Goal: Information Seeking & Learning: Learn about a topic

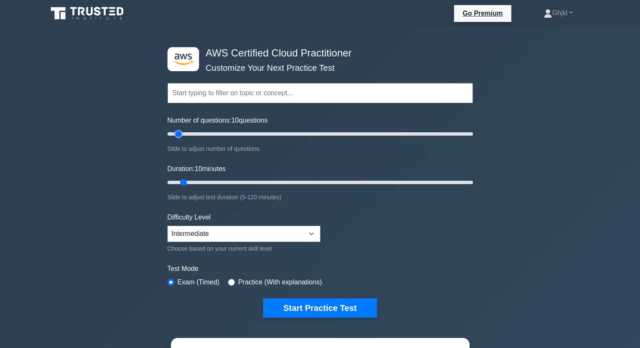
click at [180, 131] on input "Number of questions: 10 questions" at bounding box center [319, 134] width 305 height 10
drag, startPoint x: 180, startPoint y: 131, endPoint x: 513, endPoint y: 143, distance: 333.9
type input "200"
click at [473, 139] on input "Number of questions: 200 questions" at bounding box center [319, 134] width 305 height 10
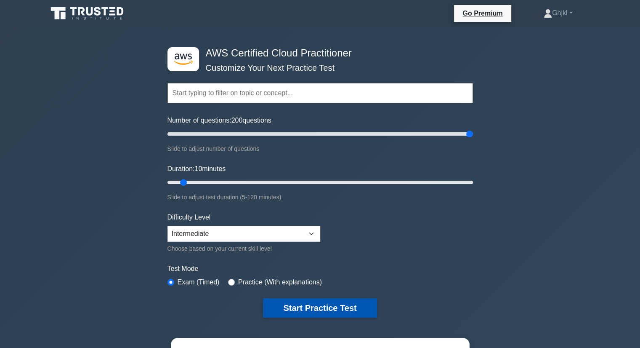
click at [320, 301] on button "Start Practice Test" at bounding box center [320, 307] width 114 height 19
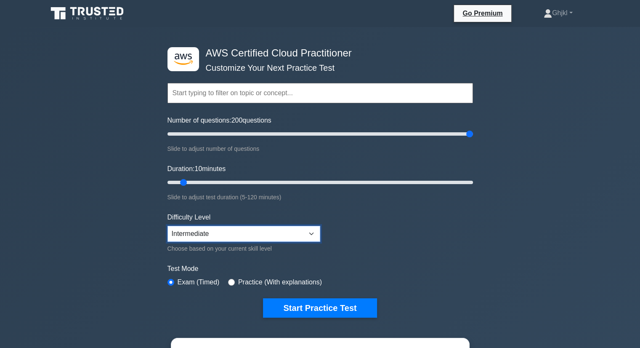
click at [211, 231] on select "Beginner Intermediate Expert" at bounding box center [243, 234] width 153 height 16
click at [167, 226] on select "Beginner Intermediate Expert" at bounding box center [243, 234] width 153 height 16
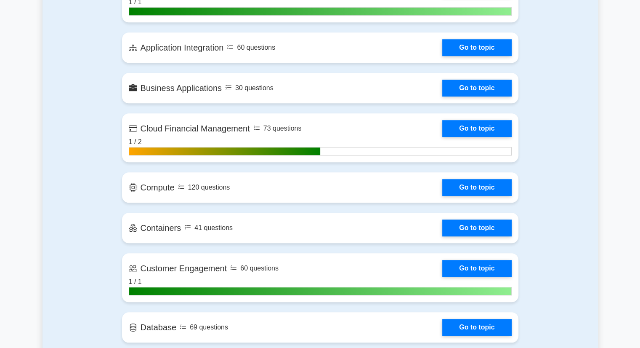
scroll to position [687, 0]
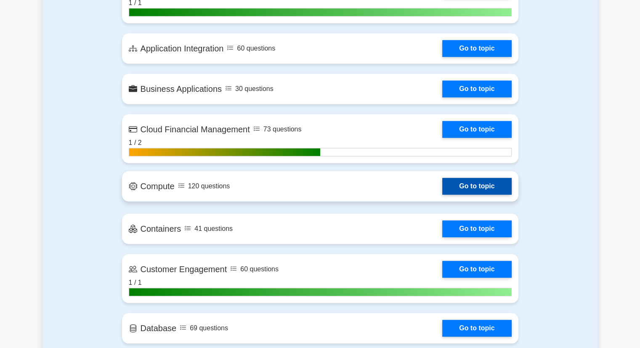
click at [442, 183] on link "Go to topic" at bounding box center [476, 186] width 69 height 17
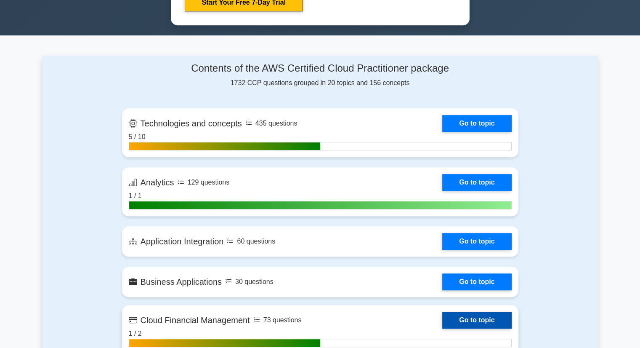
scroll to position [493, 0]
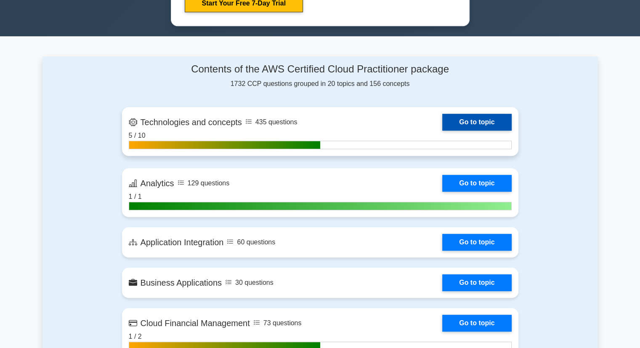
click at [442, 119] on link "Go to topic" at bounding box center [476, 122] width 69 height 17
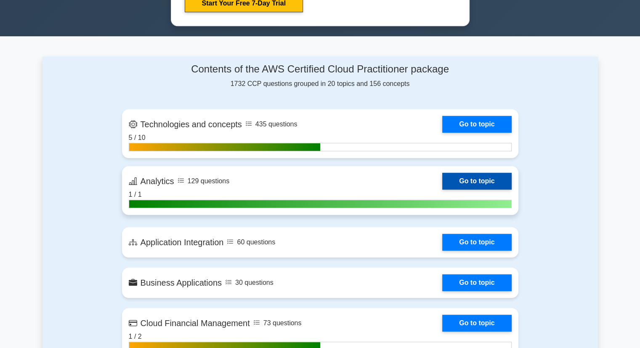
click at [442, 178] on link "Go to topic" at bounding box center [476, 180] width 69 height 17
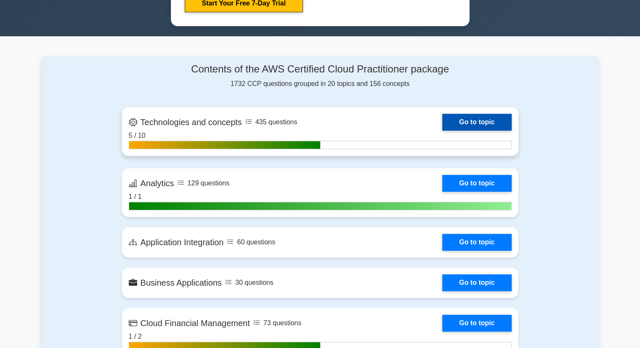
click at [442, 119] on link "Go to topic" at bounding box center [476, 122] width 69 height 17
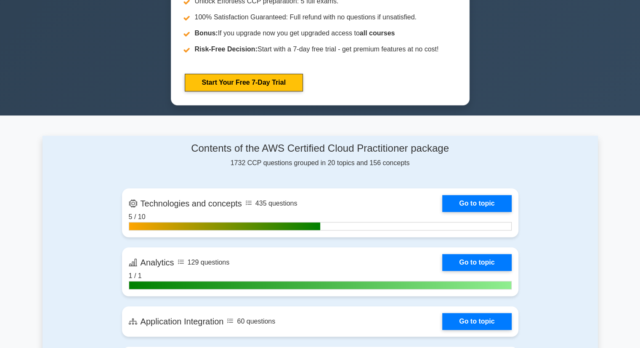
scroll to position [414, 0]
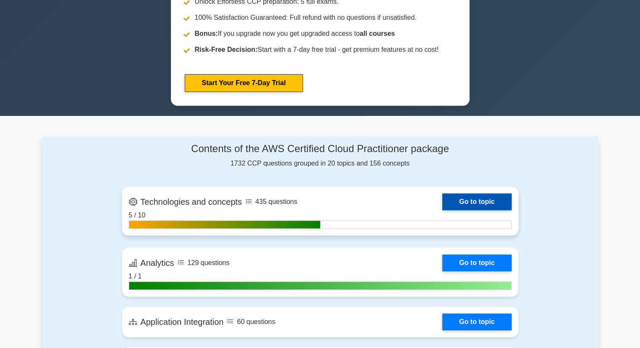
click at [442, 199] on link "Go to topic" at bounding box center [476, 201] width 69 height 17
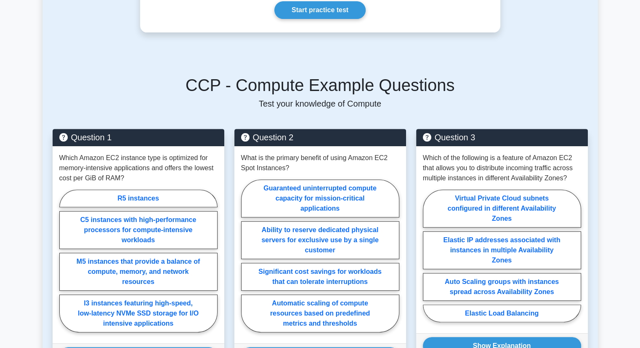
scroll to position [310, 0]
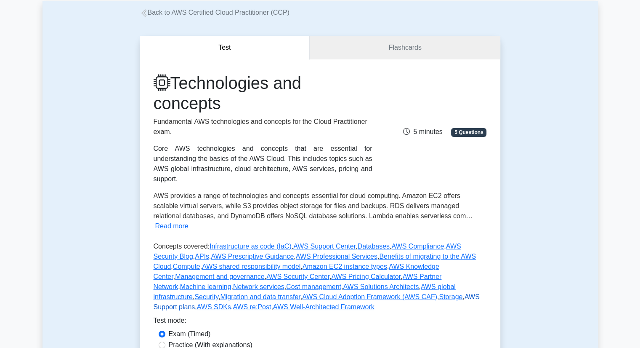
scroll to position [43, 0]
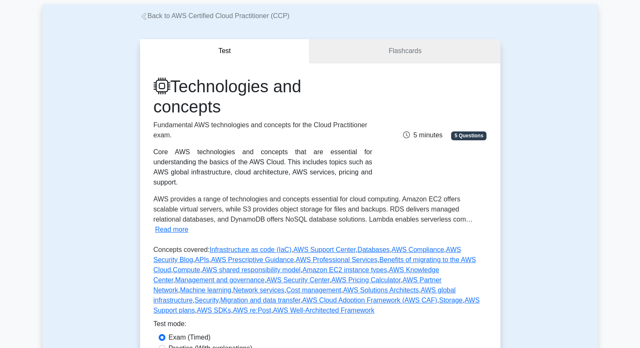
click at [385, 56] on link "Flashcards" at bounding box center [405, 51] width 190 height 24
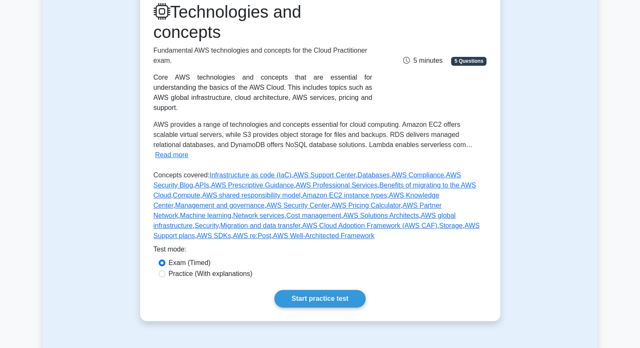
scroll to position [0, 0]
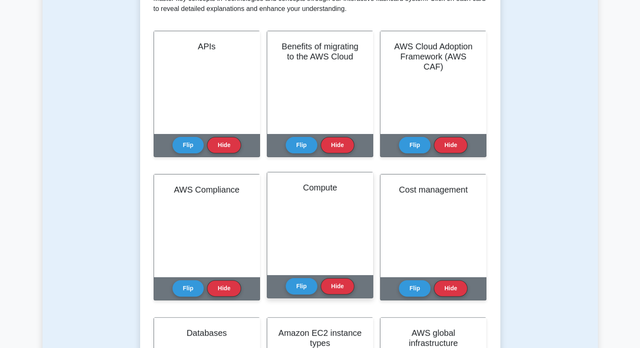
scroll to position [72, 0]
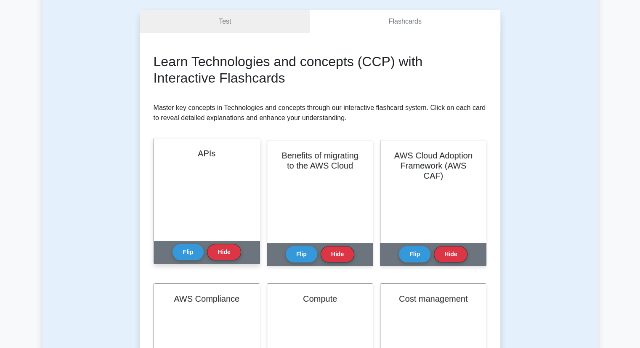
click at [210, 199] on div "APIs" at bounding box center [207, 189] width 106 height 102
click at [177, 251] on button "Flip" at bounding box center [188, 251] width 32 height 16
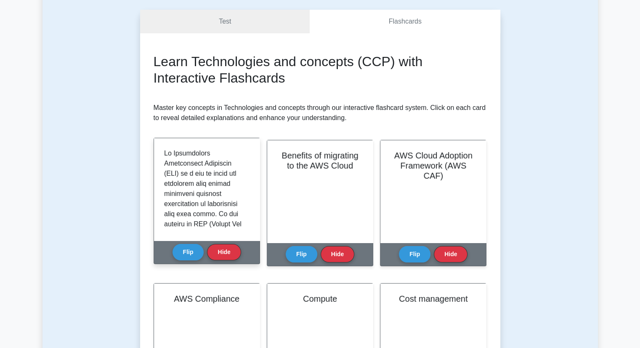
scroll to position [1, 0]
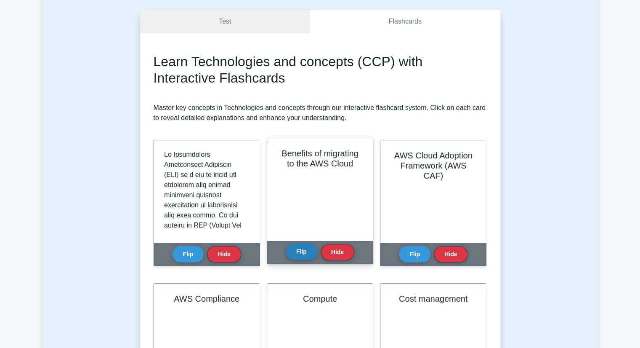
click at [289, 259] on div "Flip Hide" at bounding box center [320, 251] width 69 height 23
click at [301, 252] on button "Flip" at bounding box center [302, 251] width 32 height 16
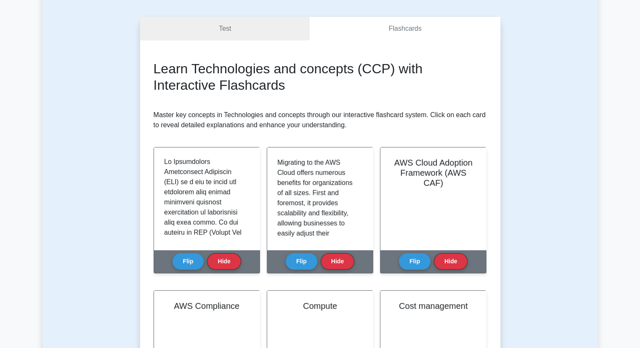
scroll to position [92, 0]
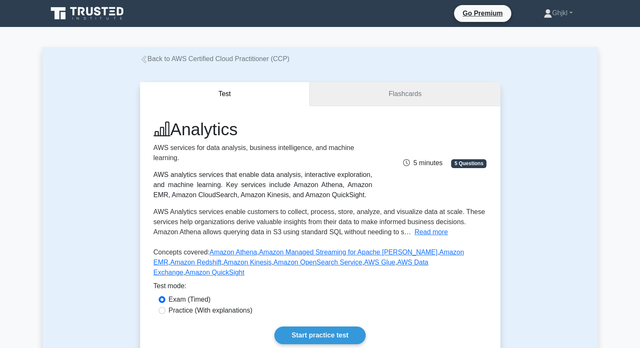
click at [395, 88] on link "Flashcards" at bounding box center [405, 94] width 190 height 24
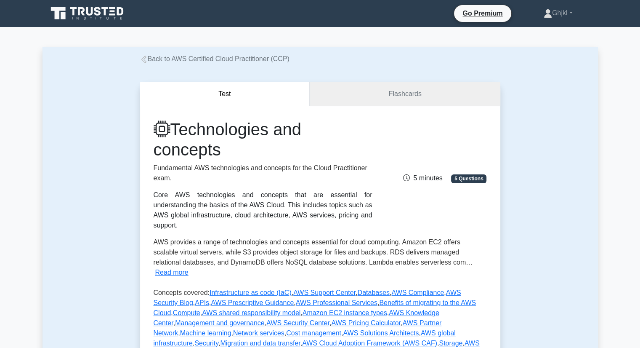
click at [379, 101] on link "Flashcards" at bounding box center [405, 94] width 190 height 24
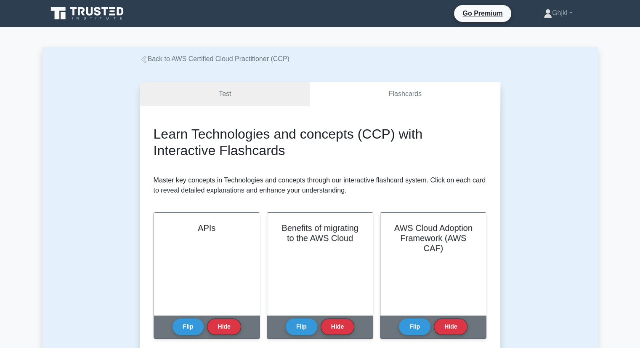
click at [251, 153] on h2 "Learn Technologies and concepts (CCP) with Interactive Flashcards" at bounding box center [320, 142] width 333 height 32
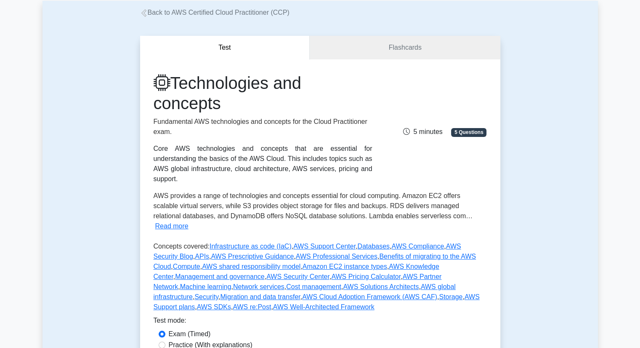
scroll to position [44, 0]
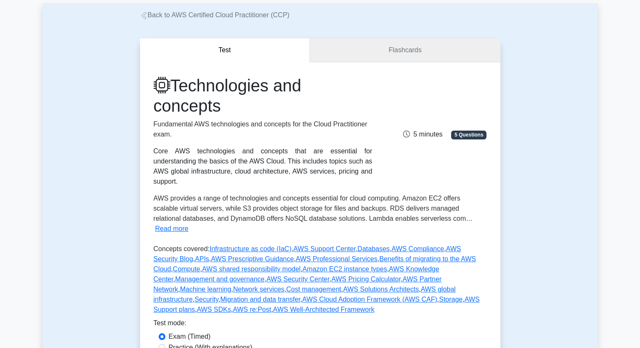
click at [379, 51] on link "Flashcards" at bounding box center [405, 50] width 190 height 24
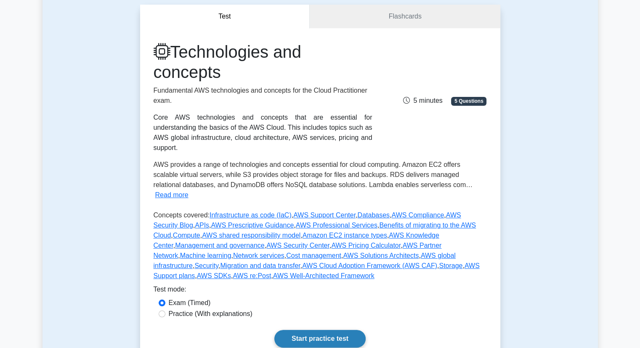
click at [312, 329] on link "Start practice test" at bounding box center [319, 338] width 91 height 18
click at [350, 11] on link "Flashcards" at bounding box center [405, 17] width 190 height 24
click at [403, 19] on link "Flashcards" at bounding box center [405, 17] width 190 height 24
click at [305, 329] on link "Start practice test" at bounding box center [319, 338] width 91 height 18
click at [303, 329] on link "Start practice test" at bounding box center [319, 338] width 91 height 18
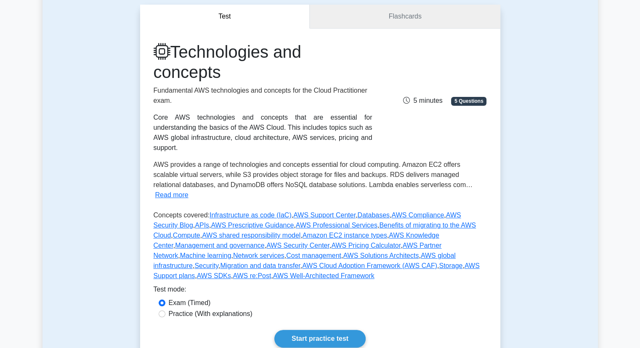
click at [392, 14] on link "Flashcards" at bounding box center [405, 17] width 190 height 24
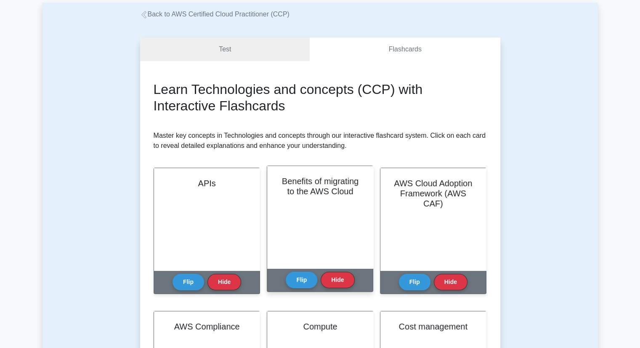
scroll to position [47, 0]
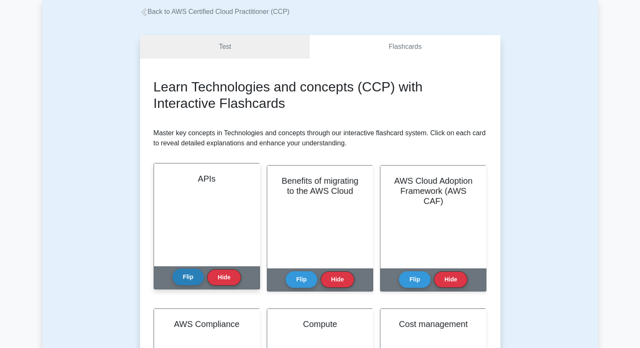
click at [181, 283] on button "Flip" at bounding box center [188, 276] width 32 height 16
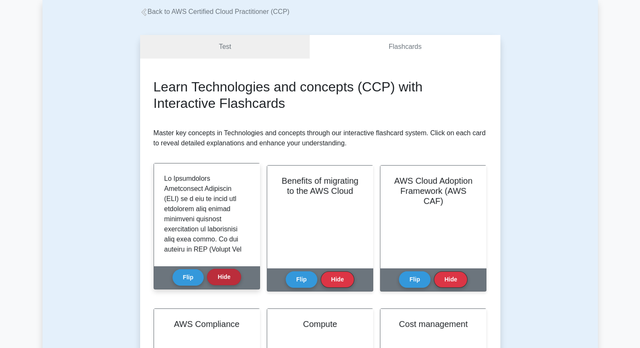
click at [222, 281] on button "Hide" at bounding box center [224, 276] width 34 height 16
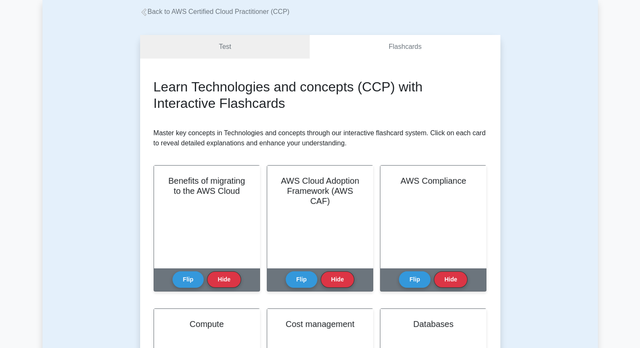
click at [222, 281] on button "Hide" at bounding box center [224, 279] width 34 height 16
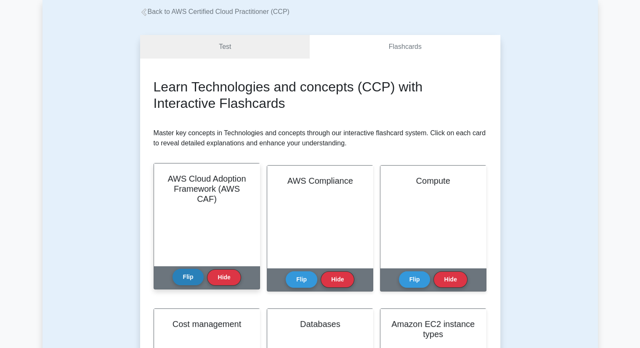
click at [192, 273] on button "Flip" at bounding box center [188, 276] width 32 height 16
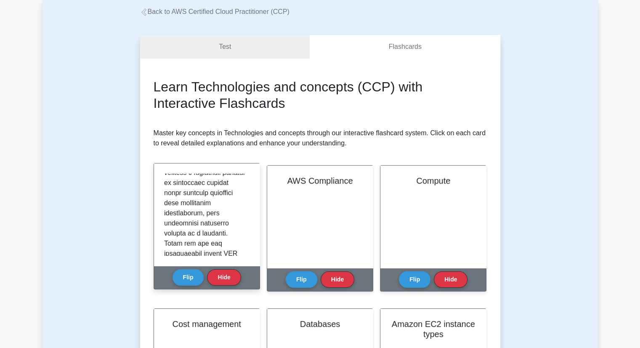
scroll to position [86, 0]
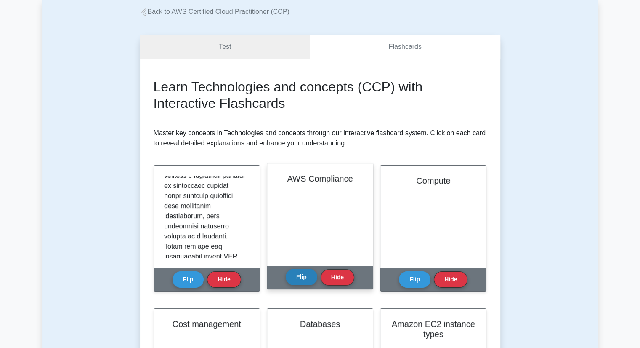
click at [290, 278] on button "Flip" at bounding box center [302, 276] width 32 height 16
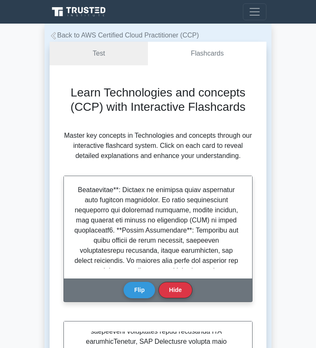
scroll to position [0, 0]
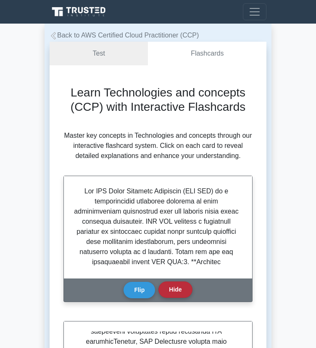
click at [170, 288] on button "Hide" at bounding box center [176, 289] width 34 height 16
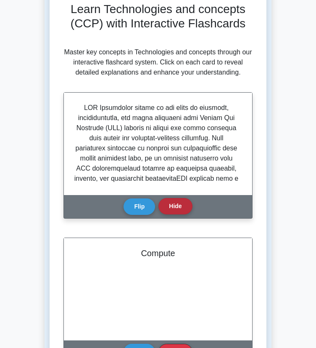
click at [181, 208] on button "Hide" at bounding box center [176, 206] width 34 height 16
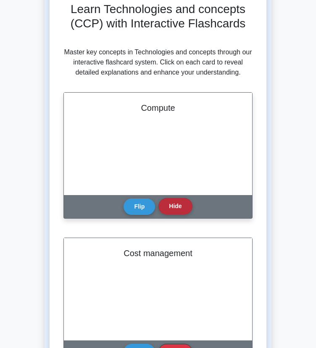
click at [188, 207] on button "Hide" at bounding box center [176, 206] width 34 height 16
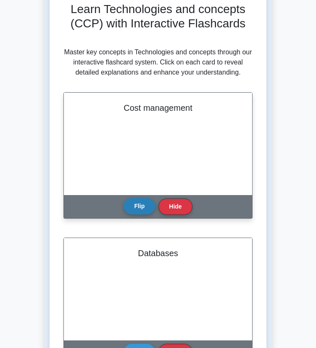
click at [141, 202] on button "Flip" at bounding box center [140, 206] width 32 height 16
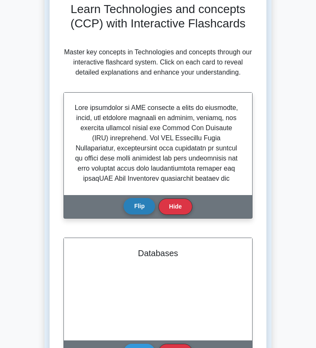
click at [141, 202] on button "Flip" at bounding box center [140, 206] width 32 height 16
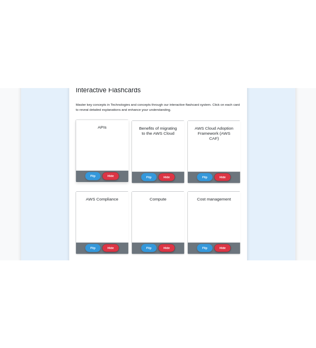
scroll to position [146, 0]
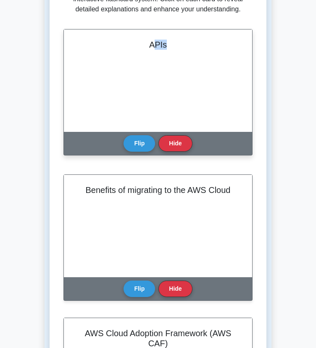
drag, startPoint x: 153, startPoint y: 43, endPoint x: 165, endPoint y: 45, distance: 12.3
click at [165, 45] on h2 "APIs" at bounding box center [158, 45] width 168 height 10
drag, startPoint x: 145, startPoint y: 46, endPoint x: 177, endPoint y: 43, distance: 32.1
click at [177, 43] on h2 "APIs" at bounding box center [158, 45] width 168 height 10
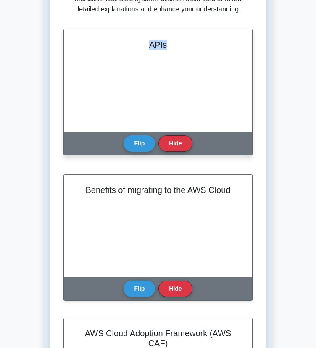
copy h2 "APIs"
click at [144, 142] on button "Flip" at bounding box center [140, 143] width 32 height 16
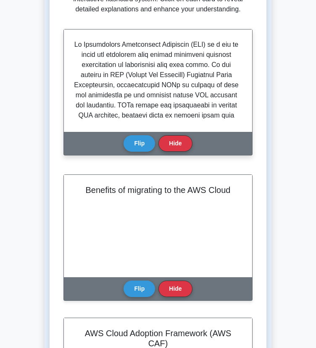
click at [131, 89] on p at bounding box center [156, 272] width 165 height 464
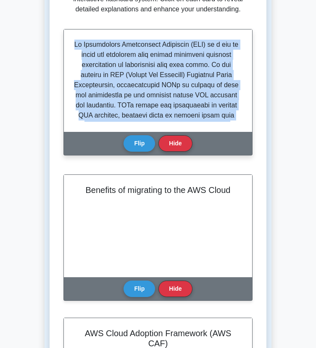
click at [131, 89] on p at bounding box center [156, 272] width 165 height 464
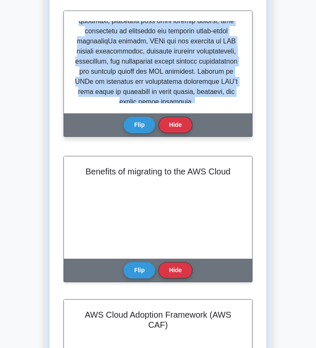
scroll to position [165, 0]
copy div "An Application Programming Interface (API) is a set of rules and protocols that…"
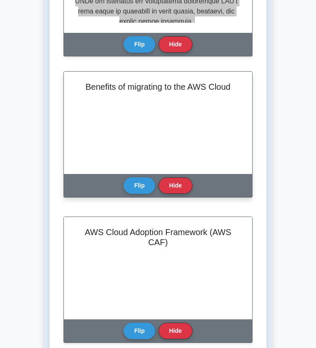
scroll to position [249, 0]
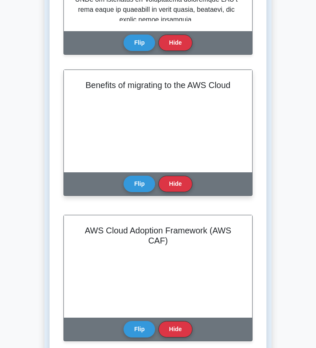
click at [103, 87] on h2 "Benefits of migrating to the AWS Cloud" at bounding box center [158, 85] width 168 height 10
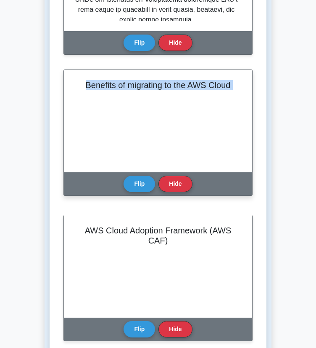
click at [103, 87] on h2 "Benefits of migrating to the AWS Cloud" at bounding box center [158, 85] width 168 height 10
copy div "Benefits of migrating to the AWS Cloud"
click at [140, 180] on button "Flip" at bounding box center [140, 183] width 32 height 16
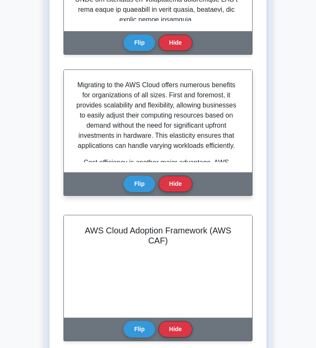
click at [101, 119] on p "Migrating to the AWS Cloud offers numerous benefits for organizations of all si…" at bounding box center [156, 115] width 165 height 71
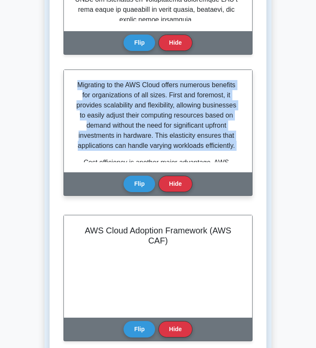
click at [101, 119] on p "Migrating to the AWS Cloud offers numerous benefits for organizations of all si…" at bounding box center [156, 115] width 165 height 71
copy div "Migrating to the AWS Cloud offers numerous benefits for organizations of all si…"
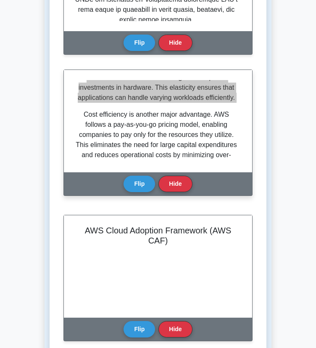
scroll to position [79, 0]
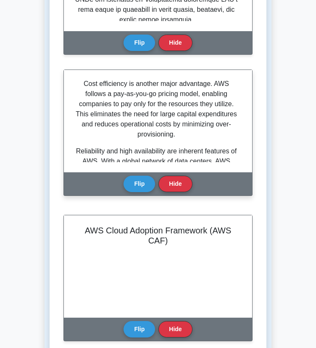
click at [135, 123] on p "Cost efficiency is another major advantage. AWS follows a pay-as-you-go pricing…" at bounding box center [156, 109] width 165 height 61
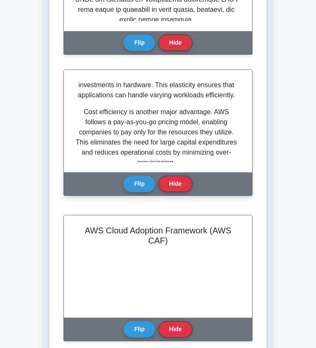
scroll to position [52, 0]
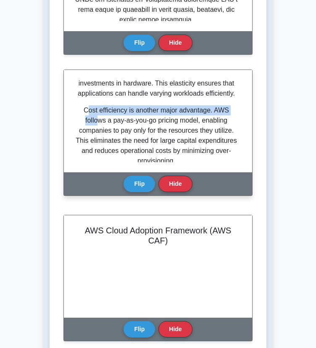
drag, startPoint x: 86, startPoint y: 110, endPoint x: 96, endPoint y: 119, distance: 13.4
click at [96, 119] on p "Cost efficiency is another major advantage. AWS follows a pay-as-you-go pricing…" at bounding box center [156, 135] width 165 height 61
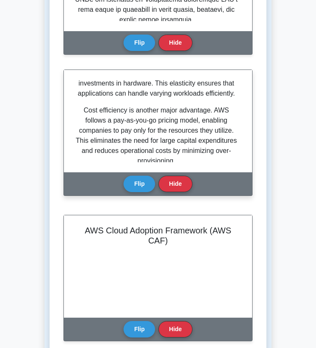
click at [89, 118] on p "Cost efficiency is another major advantage. AWS follows a pay-as-you-go pricing…" at bounding box center [156, 135] width 165 height 61
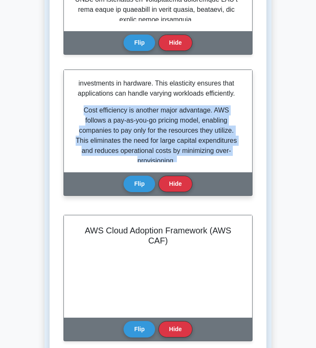
click at [89, 118] on p "Cost efficiency is another major advantage. AWS follows a pay-as-you-go pricing…" at bounding box center [156, 135] width 165 height 61
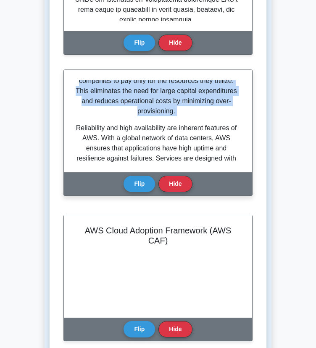
scroll to position [74, 0]
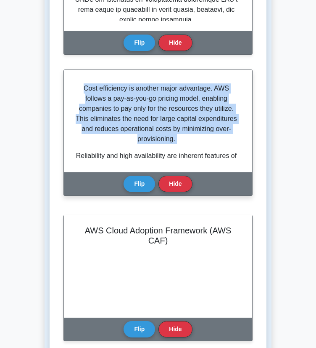
click at [89, 118] on p "Cost efficiency is another major advantage. AWS follows a pay-as-you-go pricing…" at bounding box center [156, 113] width 165 height 61
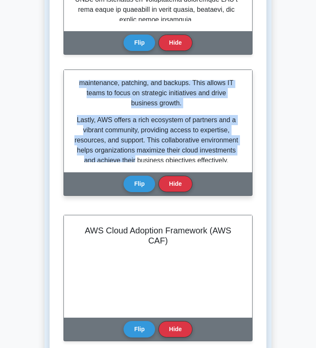
scroll to position [466, 0]
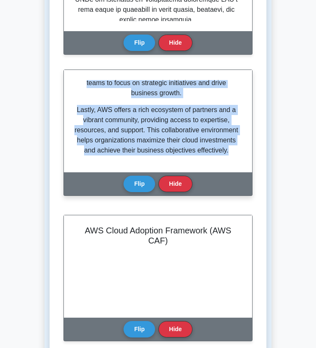
drag, startPoint x: 84, startPoint y: 87, endPoint x: 170, endPoint y: 158, distance: 111.2
click at [170, 158] on div "Migrating to the AWS Cloud offers numerous benefits for organizations of all si…" at bounding box center [158, 121] width 168 height 82
copy div "Cost efficiency is another major advantage. AWS follows a pay-as-you-go pricing…"
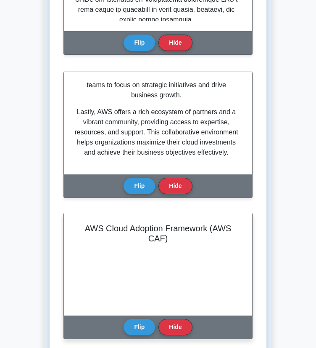
click at [109, 229] on h2 "AWS Cloud Adoption Framework (AWS CAF)" at bounding box center [158, 233] width 168 height 20
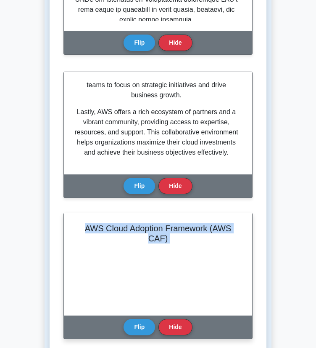
click at [109, 229] on h2 "AWS Cloud Adoption Framework (AWS CAF)" at bounding box center [158, 233] width 168 height 20
copy div "AWS Cloud Adoption Framework (AWS CAF)"
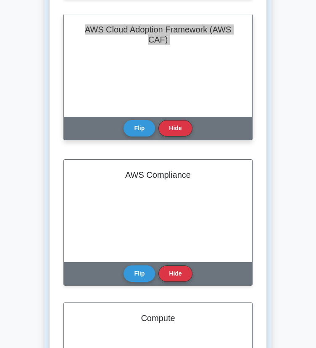
scroll to position [449, 0]
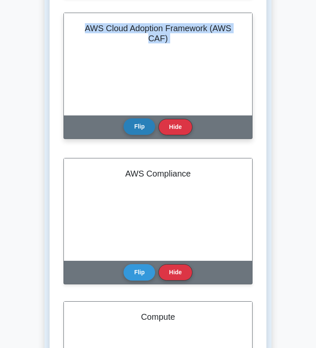
click at [140, 131] on button "Flip" at bounding box center [140, 126] width 32 height 16
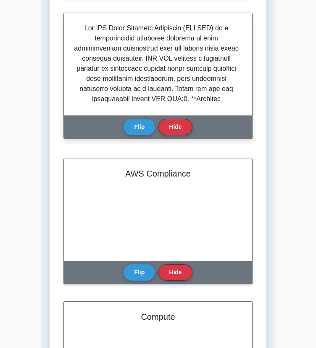
click at [152, 80] on p at bounding box center [156, 265] width 165 height 485
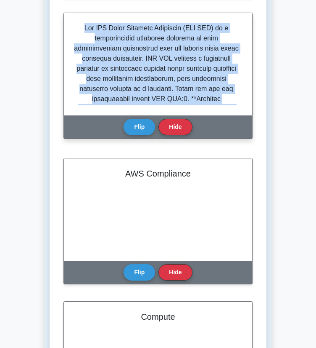
click at [152, 80] on p at bounding box center [156, 265] width 165 height 485
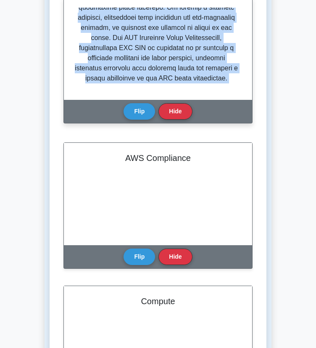
scroll to position [454, 0]
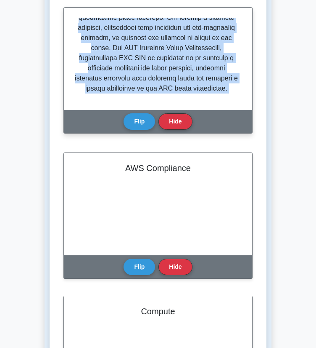
copy div "The AWS Cloud Adoption Framework (AWS CAF) is a comprehensive framework designe…"
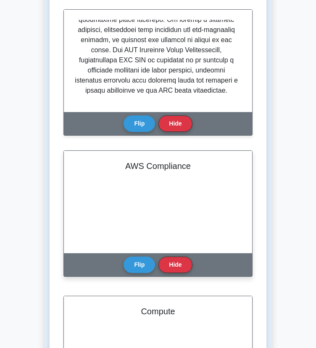
click at [186, 166] on h2 "AWS Compliance" at bounding box center [158, 166] width 168 height 10
copy div "AWS Compliance"
click at [138, 265] on button "Flip" at bounding box center [140, 264] width 32 height 16
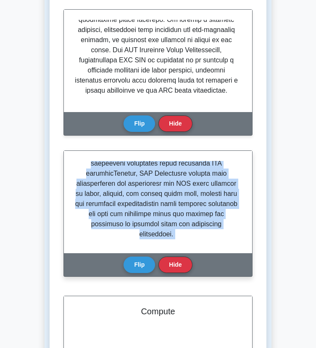
scroll to position [328, 0]
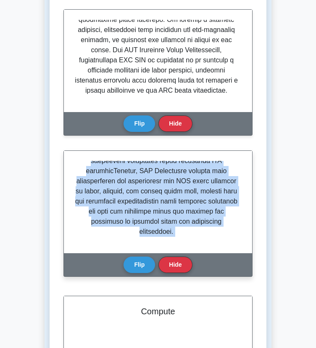
copy div "AWS Compliance refers to the suite of policies, certifications, and audit proce…"
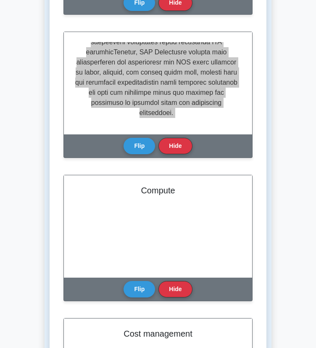
scroll to position [639, 0]
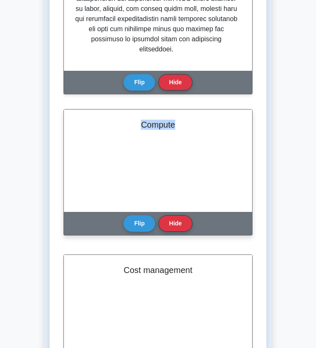
drag, startPoint x: 178, startPoint y: 126, endPoint x: 141, endPoint y: 128, distance: 37.1
click at [141, 128] on h2 "Compute" at bounding box center [158, 124] width 168 height 10
copy h2 "Compute"
click at [141, 128] on h2 "Compute" at bounding box center [158, 124] width 168 height 10
click at [145, 221] on button "Flip" at bounding box center [140, 223] width 32 height 16
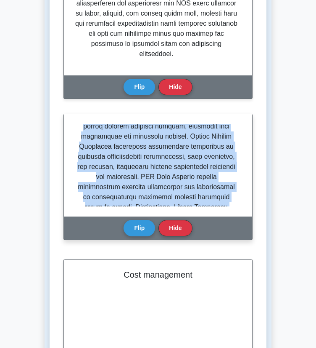
scroll to position [298, 0]
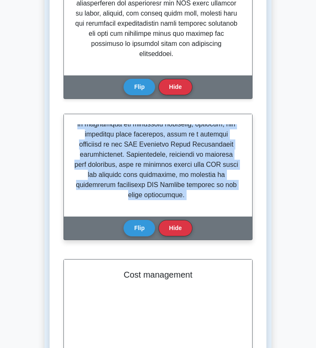
drag, startPoint x: 86, startPoint y: 130, endPoint x: 205, endPoint y: 231, distance: 156.7
click at [205, 231] on div "Compute Flip Hide" at bounding box center [158, 177] width 189 height 126
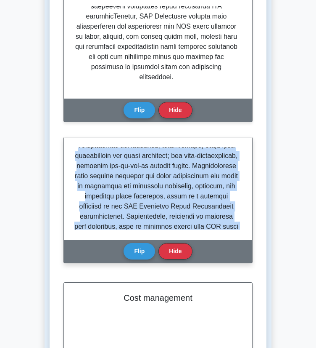
scroll to position [259, 0]
click at [177, 249] on button "Hide" at bounding box center [176, 250] width 34 height 16
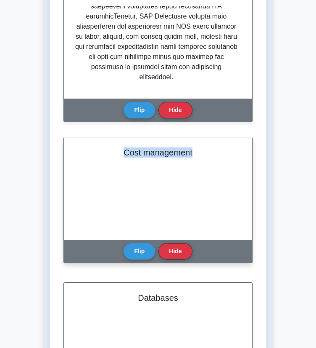
drag, startPoint x: 125, startPoint y: 152, endPoint x: 199, endPoint y: 152, distance: 73.6
click at [199, 152] on h2 "Cost management" at bounding box center [158, 152] width 168 height 10
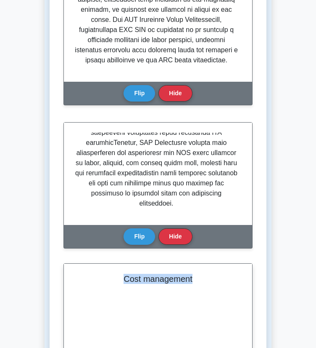
scroll to position [481, 0]
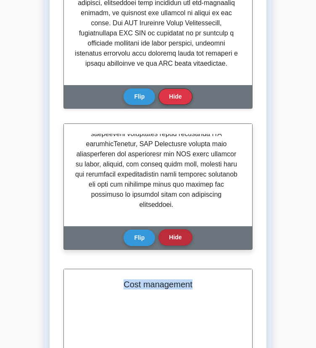
click at [171, 233] on button "Hide" at bounding box center [176, 237] width 34 height 16
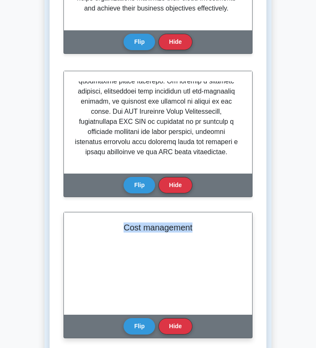
scroll to position [388, 0]
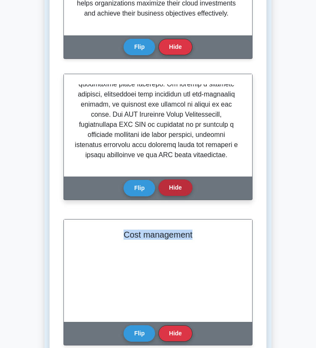
click at [169, 189] on button "Hide" at bounding box center [176, 187] width 34 height 16
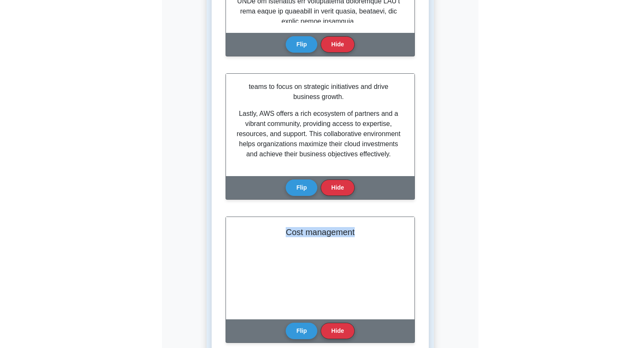
scroll to position [247, 0]
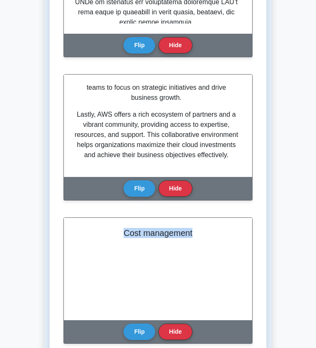
click at [169, 189] on button "Hide" at bounding box center [176, 188] width 34 height 16
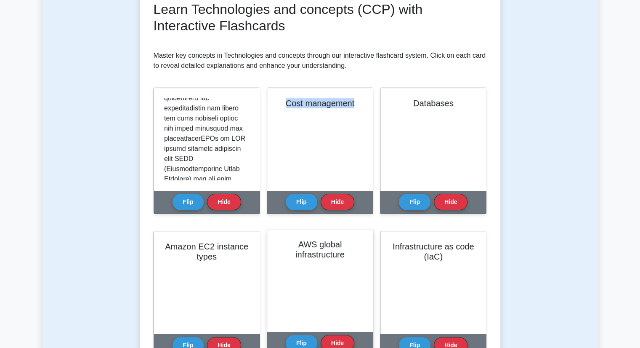
scroll to position [124, 0]
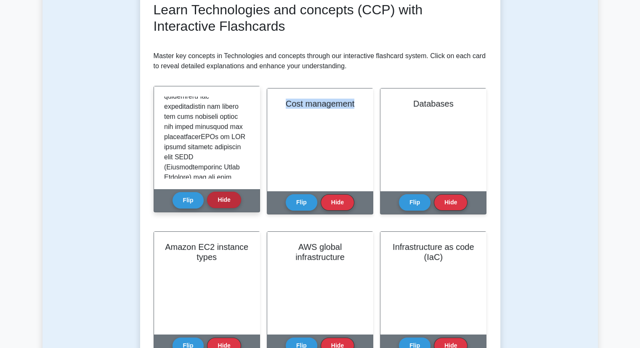
click at [226, 201] on button "Hide" at bounding box center [224, 199] width 34 height 16
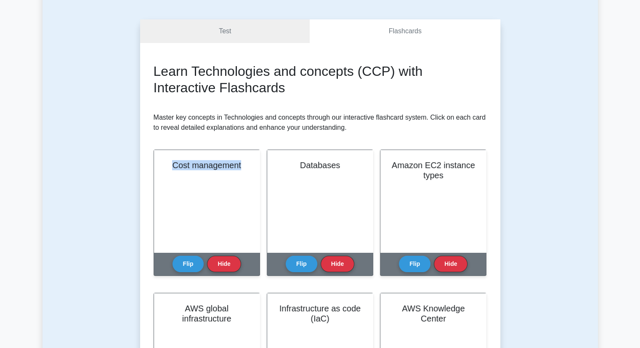
scroll to position [62, 0]
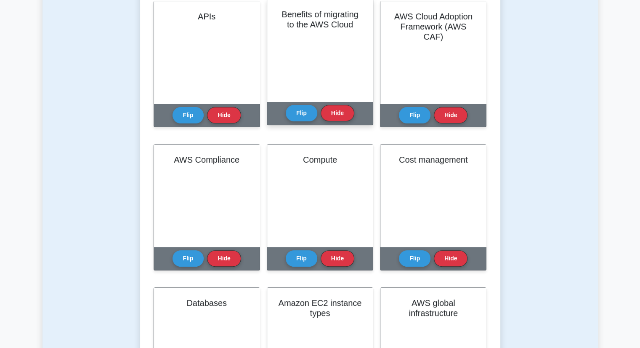
scroll to position [212, 0]
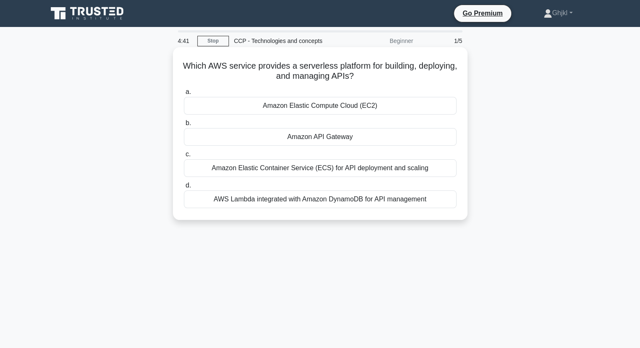
click at [277, 110] on div "Amazon Elastic Compute Cloud (EC2)" at bounding box center [320, 106] width 273 height 18
click at [184, 95] on input "a. Amazon Elastic Compute Cloud (EC2)" at bounding box center [184, 91] width 0 height 5
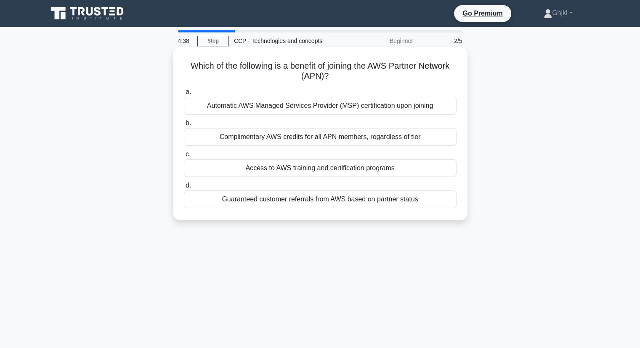
click at [310, 146] on div "a. Automatic AWS Managed Services Provider (MSP) certification upon joining b. …" at bounding box center [320, 147] width 283 height 125
click at [306, 139] on div "Complimentary AWS credits for all APN members, regardless of tier" at bounding box center [320, 137] width 273 height 18
click at [184, 126] on input "b. Complimentary AWS credits for all APN members, regardless of tier" at bounding box center [184, 122] width 0 height 5
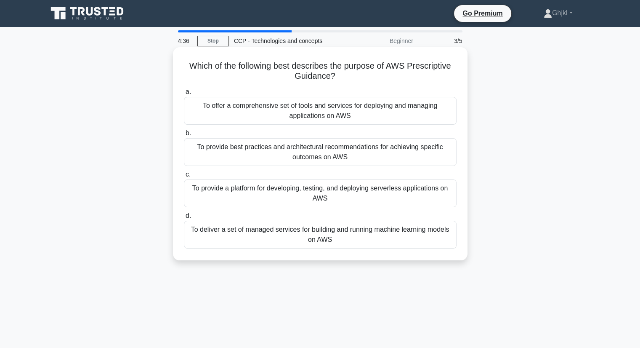
click at [336, 155] on div "To provide best practices and architectural recommendations for achieving speci…" at bounding box center [320, 152] width 273 height 28
click at [184, 136] on input "b. To provide best practices and architectural recommendations for achieving sp…" at bounding box center [184, 132] width 0 height 5
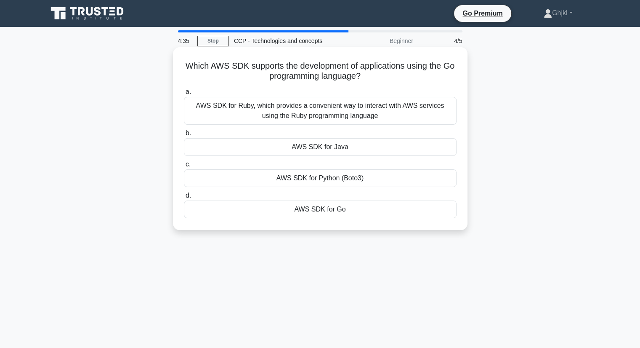
click at [350, 159] on label "c. AWS SDK for Python (Boto3)" at bounding box center [320, 173] width 273 height 28
click at [184, 162] on input "c. AWS SDK for Python (Boto3)" at bounding box center [184, 164] width 0 height 5
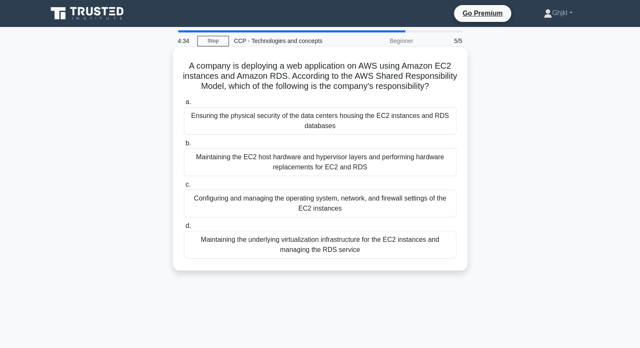
click at [351, 169] on div "Maintaining the EC2 host hardware and hypervisor layers and performing hardware…" at bounding box center [320, 162] width 273 height 28
click at [184, 146] on input "b. Maintaining the EC2 host hardware and hypervisor layers and performing hardw…" at bounding box center [184, 143] width 0 height 5
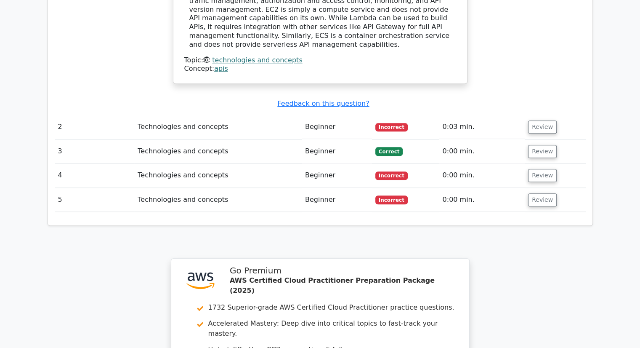
scroll to position [900, 0]
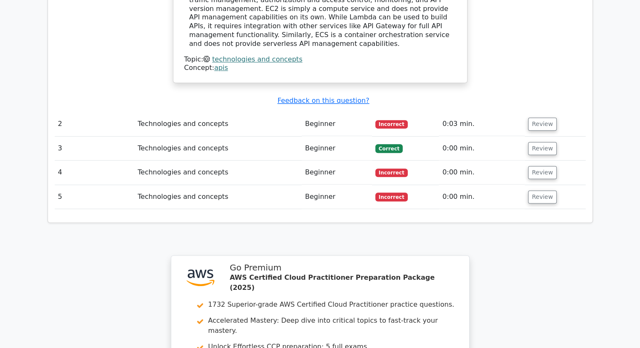
click at [217, 136] on td "Technologies and concepts" at bounding box center [217, 148] width 167 height 24
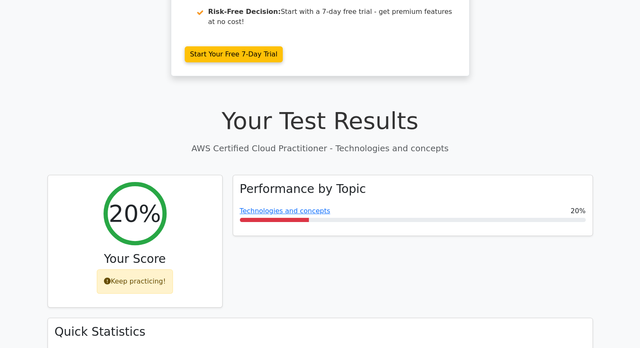
scroll to position [160, 0]
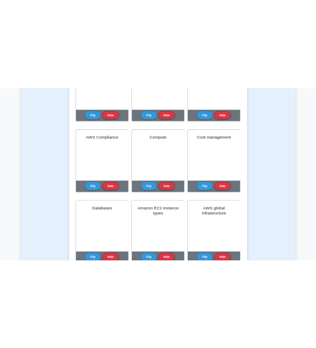
scroll to position [273, 0]
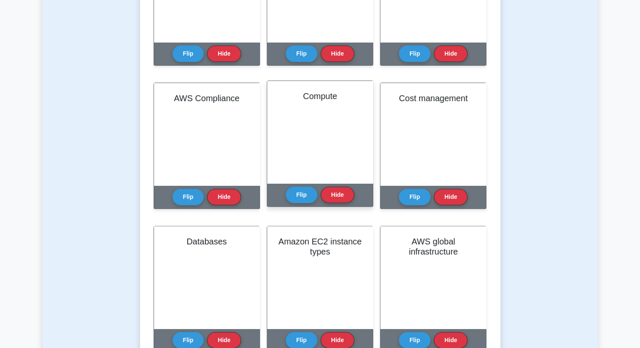
drag, startPoint x: 356, startPoint y: 173, endPoint x: 302, endPoint y: 94, distance: 95.5
click at [302, 94] on h2 "Compute" at bounding box center [319, 96] width 85 height 10
drag, startPoint x: 302, startPoint y: 98, endPoint x: 353, endPoint y: 98, distance: 50.5
click at [353, 98] on h2 "Compute" at bounding box center [319, 96] width 85 height 10
copy h2 "Compute"
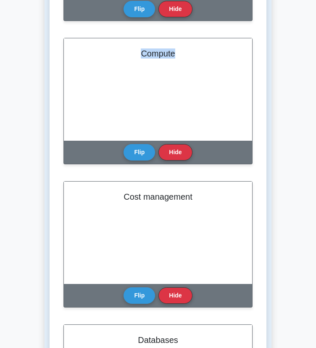
scroll to position [730, 0]
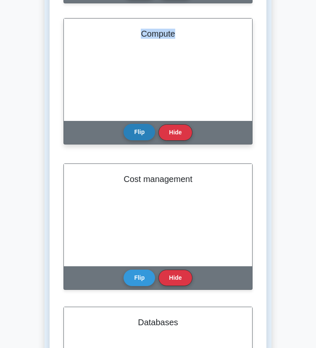
click at [141, 130] on button "Flip" at bounding box center [140, 132] width 32 height 16
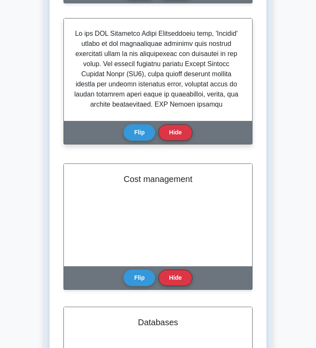
click at [140, 80] on p at bounding box center [156, 216] width 165 height 374
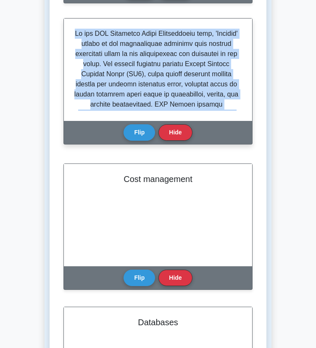
click at [140, 80] on p at bounding box center [156, 216] width 165 height 374
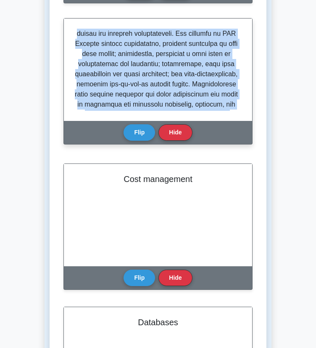
scroll to position [298, 0]
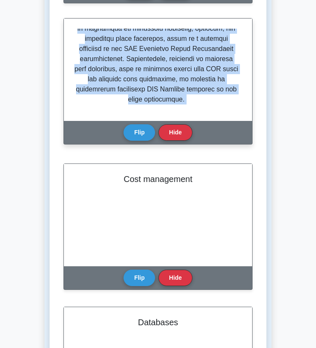
copy div "In the AWS Certified Cloud Practitioner exam, 'Compute' refers to the foundatio…"
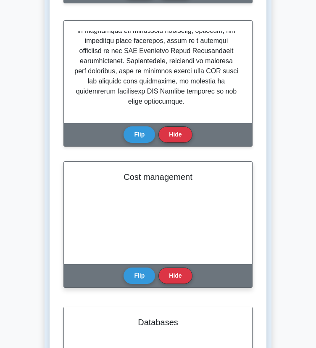
click at [153, 199] on div "Cost management" at bounding box center [158, 213] width 188 height 102
drag, startPoint x: 194, startPoint y: 175, endPoint x: 121, endPoint y: 182, distance: 72.6
click at [121, 182] on div "Cost management" at bounding box center [158, 213] width 188 height 102
copy h2 "Cost management"
click at [141, 275] on button "Flip" at bounding box center [140, 275] width 32 height 16
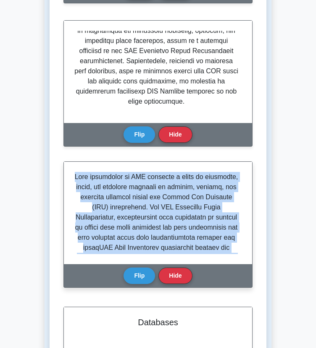
copy div "Cost management in AWS involves a suite of practices, tools, and services desig…"
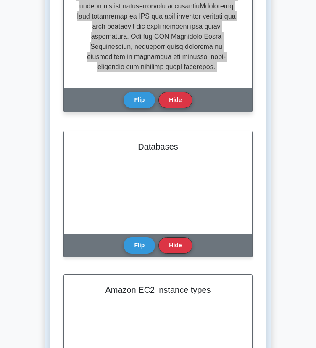
scroll to position [907, 0]
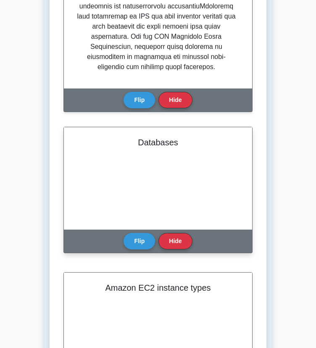
click at [161, 147] on h2 "Databases" at bounding box center [158, 142] width 168 height 10
copy div "Databases"
click at [141, 241] on button "Flip" at bounding box center [140, 240] width 32 height 16
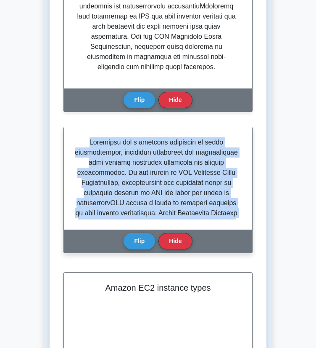
copy div "Databases are a critical component in cloud architectures, providing structured…"
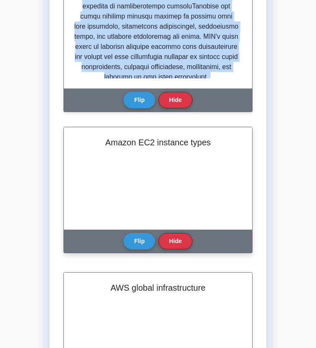
scroll to position [1055, 0]
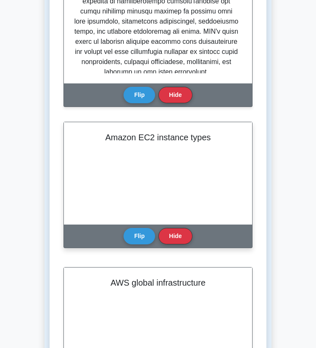
click at [130, 139] on h2 "Amazon EC2 instance types" at bounding box center [158, 137] width 168 height 10
copy div "Amazon EC2 instance types"
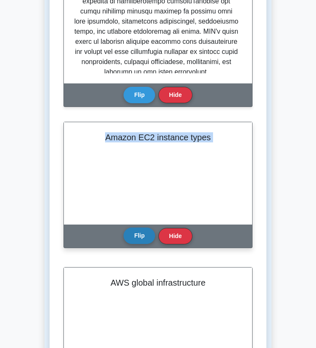
click at [143, 236] on button "Flip" at bounding box center [140, 235] width 32 height 16
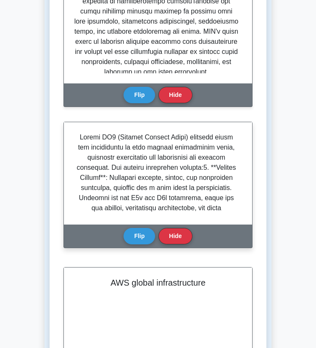
click at [96, 143] on p at bounding box center [156, 339] width 165 height 414
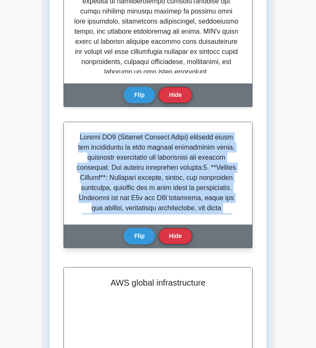
click at [96, 143] on p at bounding box center [156, 339] width 165 height 414
copy div "Amazon EC2 (Elastic Compute Cloud) instance types are categorized to suit vario…"
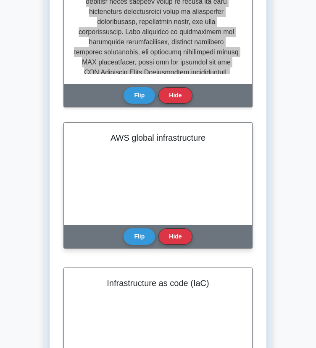
scroll to position [1206, 0]
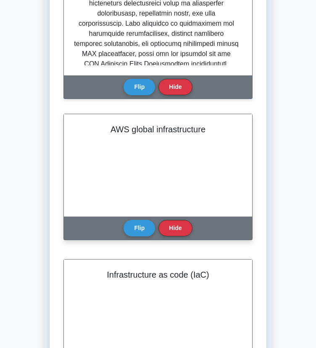
click at [138, 129] on h2 "AWS global infrastructure" at bounding box center [158, 129] width 168 height 10
copy div "AWS global infrastructure"
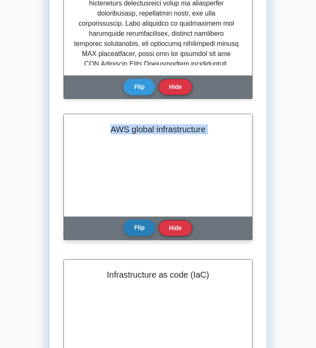
click at [136, 227] on button "Flip" at bounding box center [140, 227] width 32 height 16
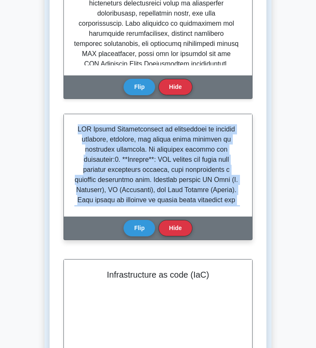
copy div "AWS Global Infrastructure is architected to deliver scalable, reliable, and sec…"
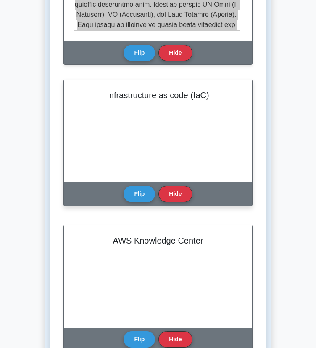
scroll to position [1391, 0]
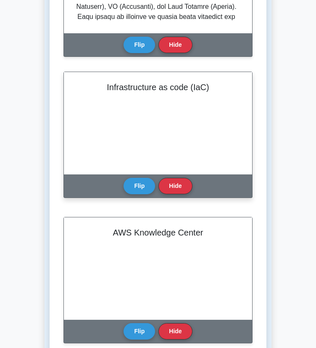
click at [140, 87] on h2 "Infrastructure as code (IaC)" at bounding box center [158, 87] width 168 height 10
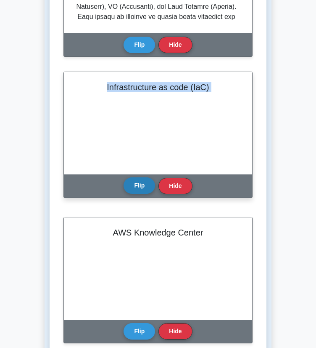
click at [140, 188] on button "Flip" at bounding box center [140, 185] width 32 height 16
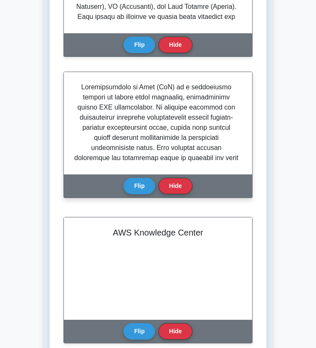
click at [118, 138] on p at bounding box center [156, 304] width 165 height 444
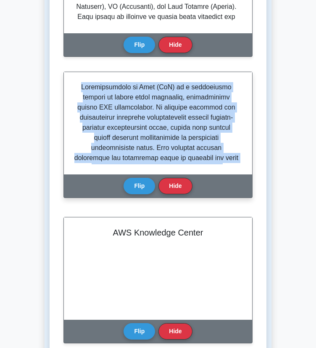
click at [118, 138] on p at bounding box center [156, 304] width 165 height 444
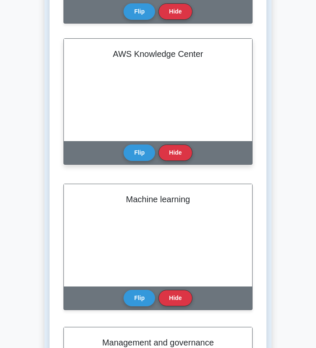
scroll to position [1566, 0]
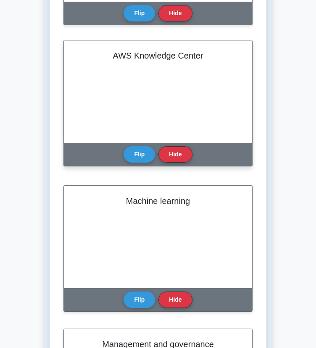
click at [151, 52] on h2 "AWS Knowledge Center" at bounding box center [158, 55] width 168 height 10
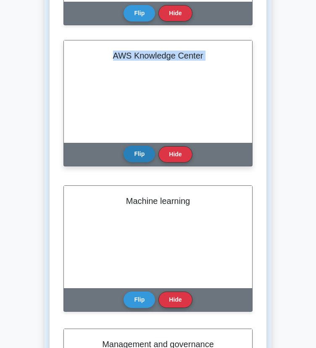
click at [130, 152] on button "Flip" at bounding box center [140, 154] width 32 height 16
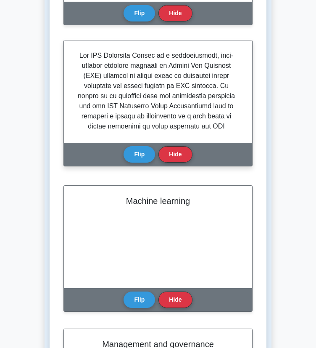
click at [133, 98] on p at bounding box center [156, 247] width 165 height 394
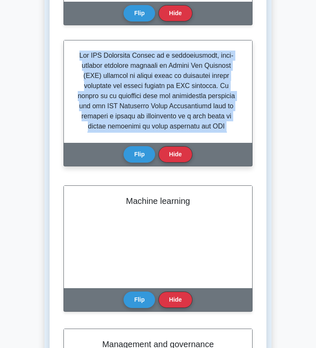
click at [133, 98] on p at bounding box center [156, 247] width 165 height 394
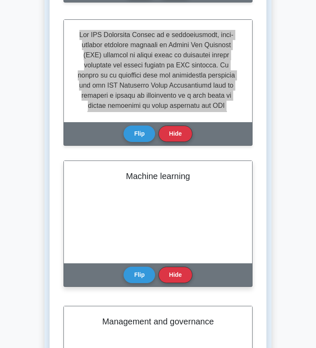
scroll to position [1588, 0]
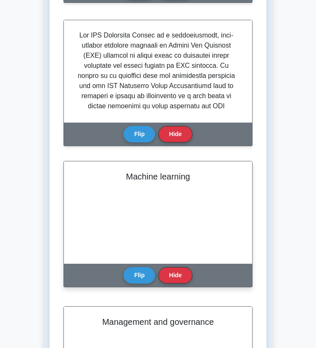
click at [139, 178] on h2 "Machine learning" at bounding box center [158, 176] width 168 height 10
click at [144, 270] on button "Flip" at bounding box center [140, 274] width 32 height 16
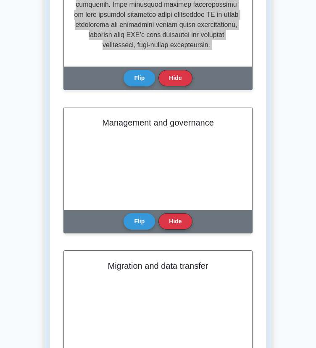
scroll to position [1788, 0]
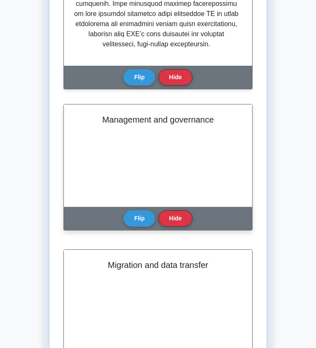
click at [135, 120] on h2 "Management and governance" at bounding box center [158, 119] width 168 height 10
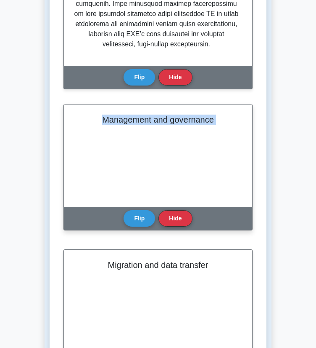
click at [135, 120] on h2 "Management and governance" at bounding box center [158, 119] width 168 height 10
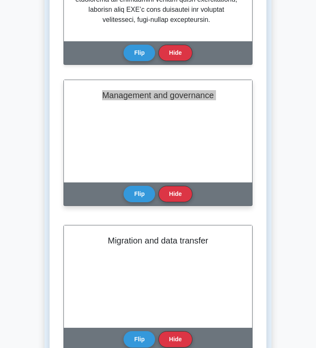
scroll to position [1815, 0]
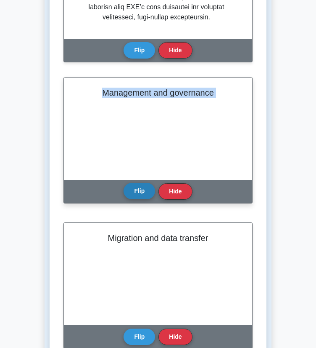
click at [141, 196] on button "Flip" at bounding box center [140, 191] width 32 height 16
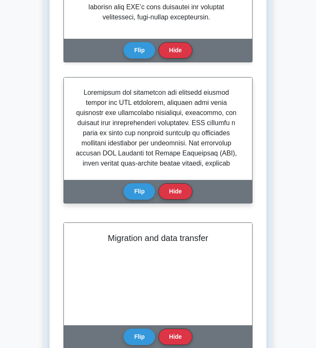
click at [114, 154] on p at bounding box center [156, 300] width 165 height 424
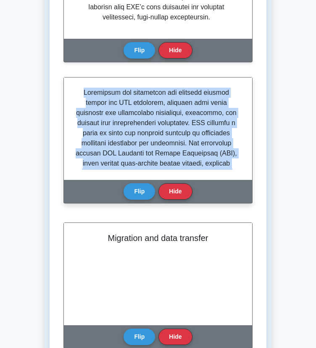
click at [114, 154] on p at bounding box center [156, 300] width 165 height 424
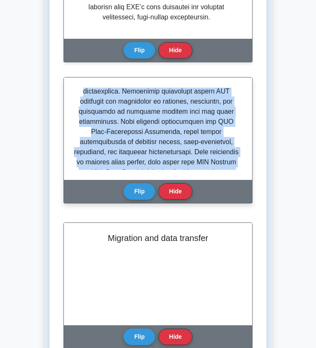
scroll to position [358, 0]
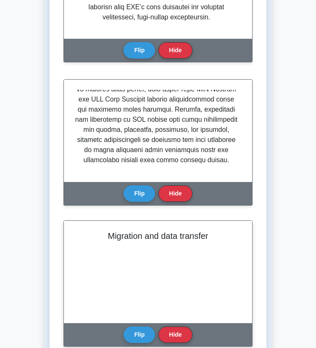
click at [169, 239] on h2 "Migration and data transfer" at bounding box center [158, 236] width 168 height 10
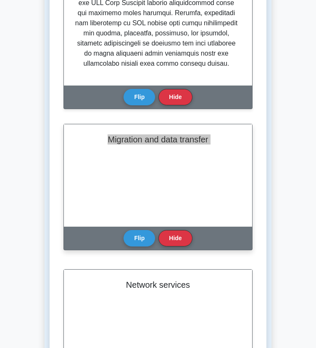
scroll to position [1912, 0]
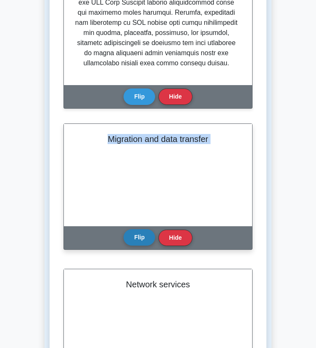
click at [131, 238] on button "Flip" at bounding box center [140, 237] width 32 height 16
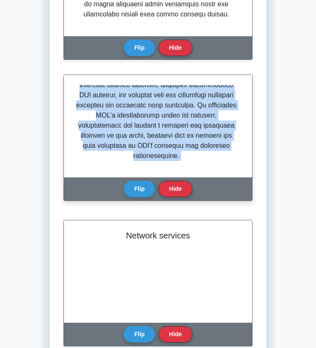
scroll to position [1961, 0]
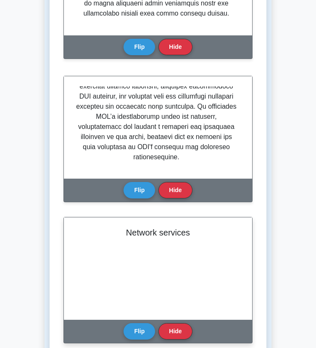
click at [142, 236] on h2 "Network services" at bounding box center [158, 232] width 168 height 10
click at [137, 326] on button "Flip" at bounding box center [140, 330] width 32 height 16
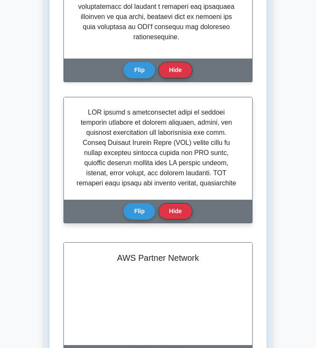
scroll to position [2086, 0]
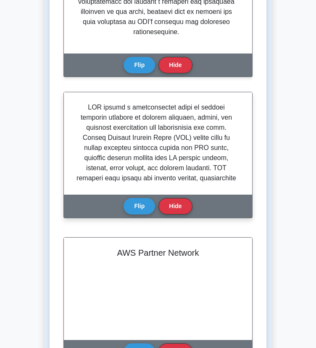
click at [134, 175] on p at bounding box center [156, 329] width 165 height 454
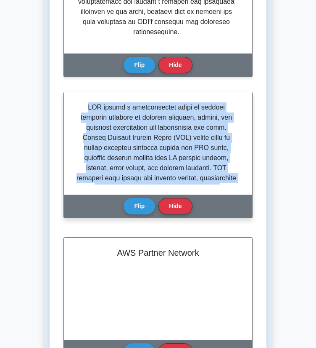
click at [134, 175] on p at bounding box center [156, 329] width 165 height 454
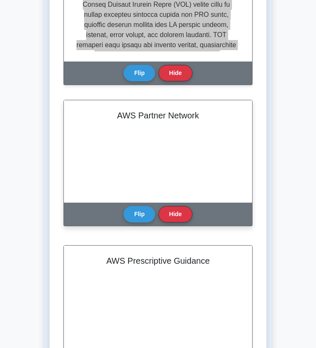
scroll to position [2221, 0]
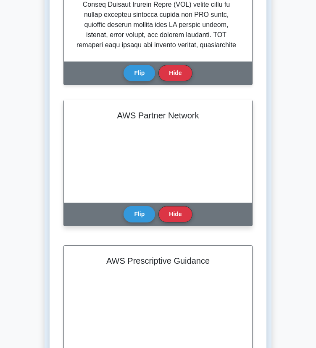
click at [141, 115] on h2 "AWS Partner Network" at bounding box center [158, 115] width 168 height 10
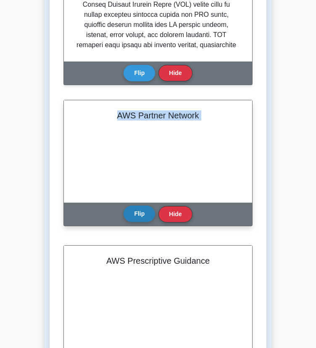
click at [129, 215] on button "Flip" at bounding box center [140, 213] width 32 height 16
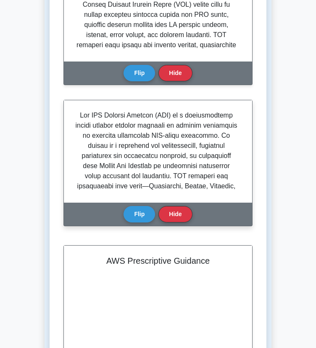
click at [125, 167] on p at bounding box center [156, 332] width 165 height 444
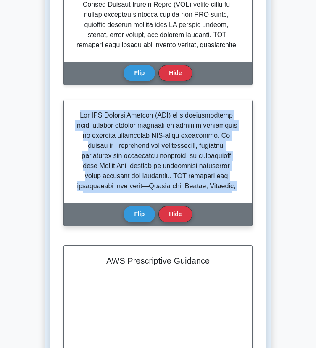
click at [125, 167] on p at bounding box center [156, 332] width 165 height 444
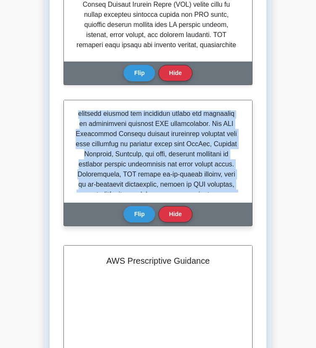
scroll to position [369, 0]
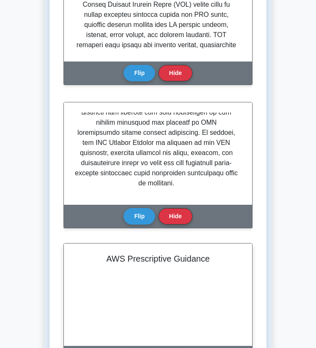
click at [136, 261] on h2 "AWS Prescriptive Guidance" at bounding box center [158, 258] width 168 height 10
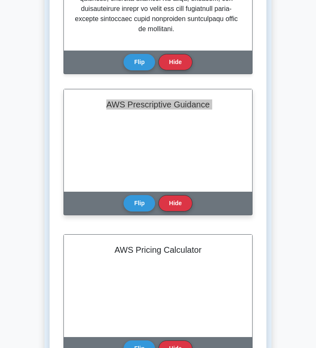
scroll to position [2376, 0]
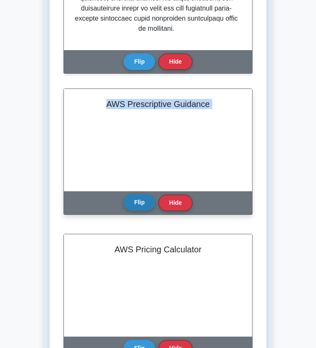
click at [144, 207] on button "Flip" at bounding box center [140, 202] width 32 height 16
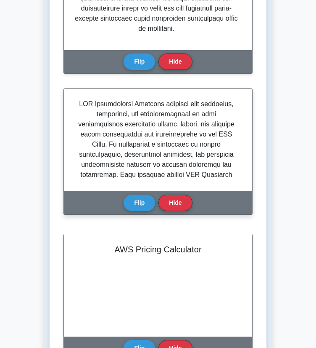
click at [108, 159] on p at bounding box center [156, 270] width 165 height 343
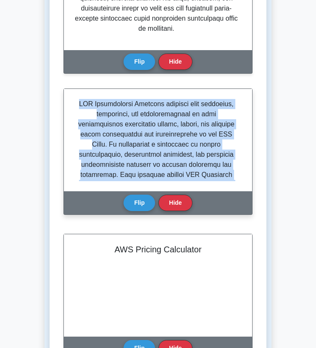
click at [108, 159] on p at bounding box center [156, 270] width 165 height 343
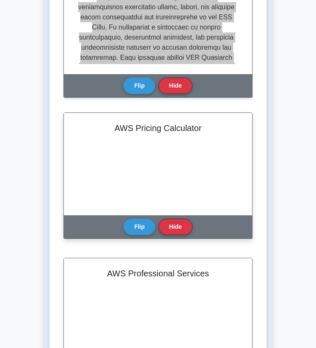
scroll to position [2497, 0]
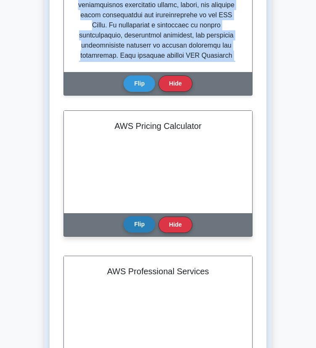
click at [138, 224] on button "Flip" at bounding box center [140, 224] width 32 height 16
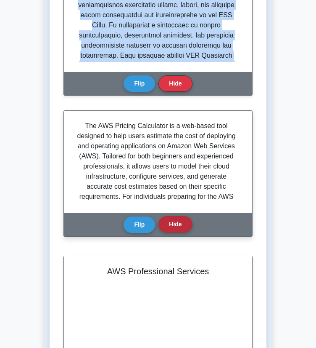
click at [173, 223] on button "Hide" at bounding box center [176, 224] width 34 height 16
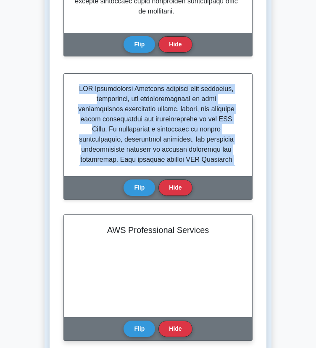
scroll to position [2384, 0]
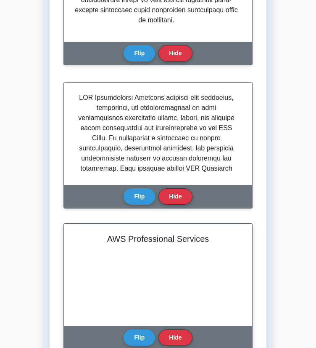
click at [117, 238] on h2 "AWS Professional Services" at bounding box center [158, 238] width 168 height 10
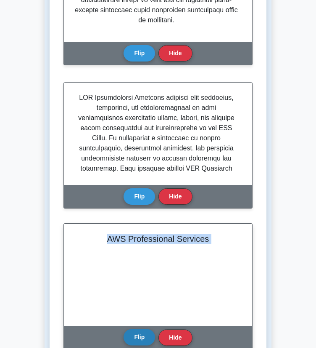
click at [132, 336] on button "Flip" at bounding box center [140, 337] width 32 height 16
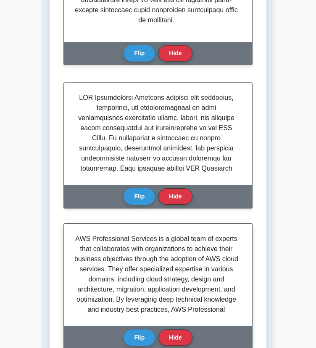
click at [124, 295] on p "AWS Professional Services is a global team of experts that collaborates with or…" at bounding box center [156, 288] width 165 height 111
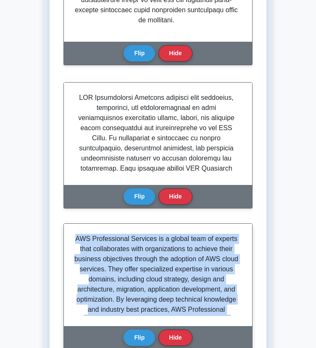
click at [124, 295] on p "AWS Professional Services is a global team of experts that collaborates with or…" at bounding box center [156, 288] width 165 height 111
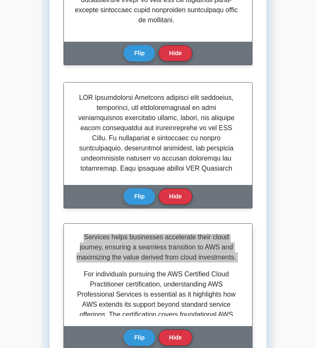
scroll to position [85, 0]
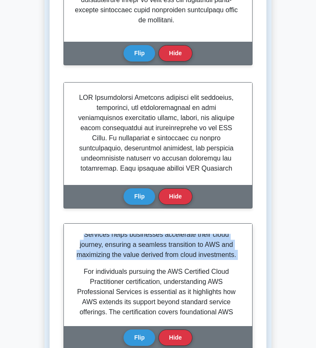
click at [81, 272] on p "For individuals pursuing the AWS Certified Cloud Practitioner certification, un…" at bounding box center [156, 321] width 165 height 111
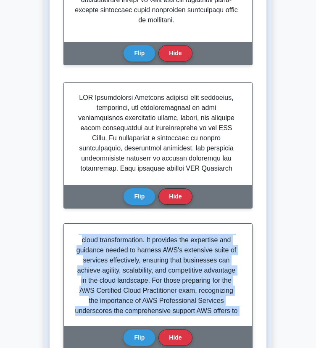
scroll to position [399, 0]
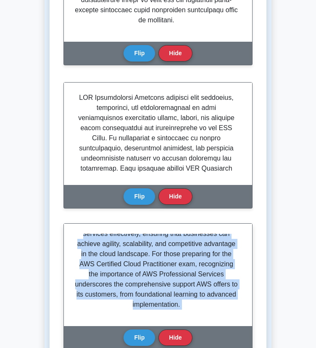
drag, startPoint x: 81, startPoint y: 272, endPoint x: 165, endPoint y: 328, distance: 101.1
click at [165, 328] on div "AWS Professional Services AWS Professional Services is a global team of experts…" at bounding box center [158, 286] width 189 height 126
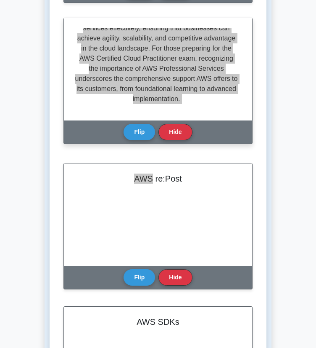
scroll to position [2589, 0]
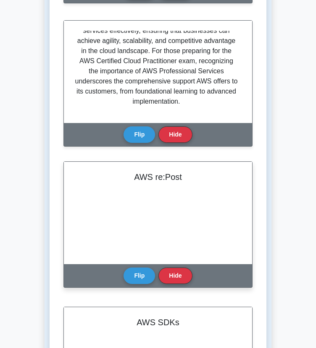
click at [180, 177] on h2 "AWS re:Post" at bounding box center [158, 177] width 168 height 10
drag, startPoint x: 179, startPoint y: 177, endPoint x: 139, endPoint y: 177, distance: 40.0
click at [139, 177] on h2 "AWS re:Post" at bounding box center [158, 177] width 168 height 10
drag, startPoint x: 136, startPoint y: 176, endPoint x: 190, endPoint y: 170, distance: 53.9
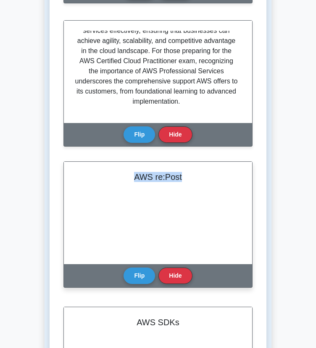
click at [190, 170] on div "AWS re:Post" at bounding box center [158, 213] width 188 height 102
click at [143, 270] on button "Flip" at bounding box center [140, 275] width 32 height 16
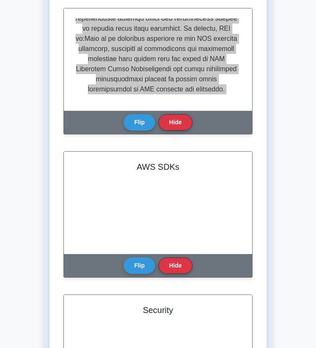
scroll to position [2745, 0]
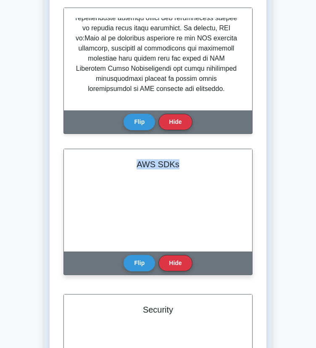
drag, startPoint x: 178, startPoint y: 162, endPoint x: 138, endPoint y: 163, distance: 40.4
click at [138, 163] on h2 "AWS SDKs" at bounding box center [158, 164] width 168 height 10
click at [138, 263] on button "Flip" at bounding box center [140, 262] width 32 height 16
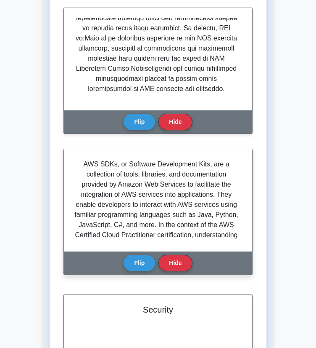
click at [86, 168] on p "AWS SDKs, or Software Development Kits, are a collection of tools, libraries, a…" at bounding box center [156, 209] width 165 height 101
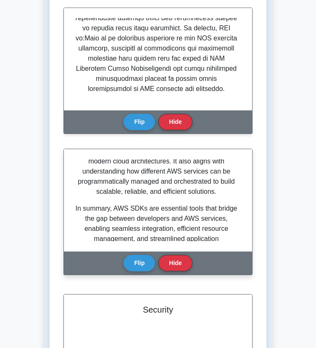
scroll to position [406, 0]
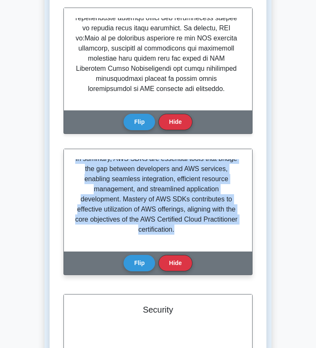
drag, startPoint x: 86, startPoint y: 167, endPoint x: 173, endPoint y: 233, distance: 109.4
click at [173, 233] on div "AWS SDKs, or Software Development Kits, are a collection of tools, libraries, a…" at bounding box center [158, 200] width 168 height 82
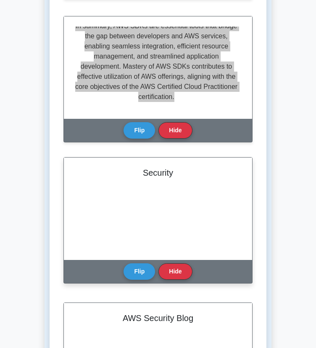
scroll to position [2880, 0]
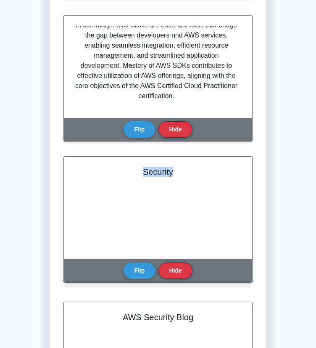
drag, startPoint x: 173, startPoint y: 173, endPoint x: 136, endPoint y: 175, distance: 37.1
click at [136, 175] on h2 "Security" at bounding box center [158, 172] width 168 height 10
click at [151, 271] on button "Flip" at bounding box center [140, 270] width 32 height 16
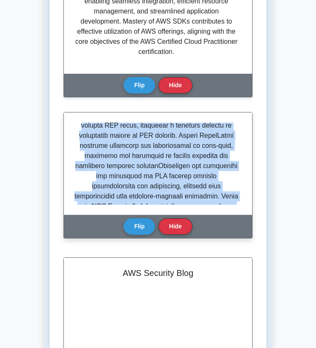
scroll to position [409, 0]
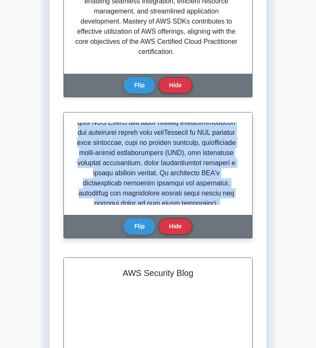
drag, startPoint x: 81, startPoint y: 126, endPoint x: 204, endPoint y: 232, distance: 162.0
click at [204, 232] on div "Security Flip Hide" at bounding box center [158, 175] width 189 height 126
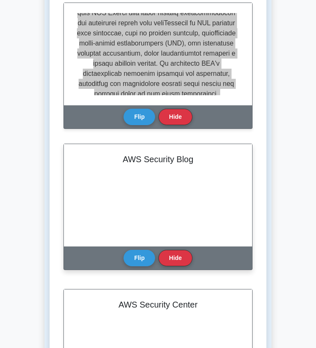
scroll to position [3043, 0]
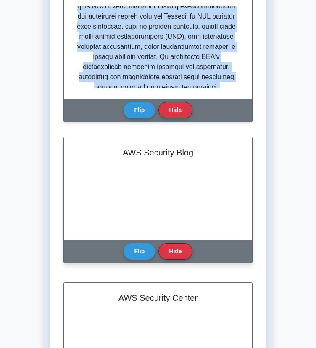
click at [125, 149] on h2 "AWS Security Blog" at bounding box center [158, 152] width 168 height 10
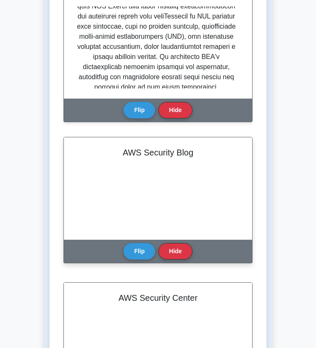
click at [127, 154] on h2 "AWS Security Blog" at bounding box center [158, 152] width 168 height 10
drag, startPoint x: 127, startPoint y: 154, endPoint x: 197, endPoint y: 149, distance: 70.8
click at [197, 149] on h2 "AWS Security Blog" at bounding box center [158, 152] width 168 height 10
click at [145, 163] on div "AWS Security Blog" at bounding box center [158, 188] width 188 height 102
drag, startPoint x: 113, startPoint y: 154, endPoint x: 202, endPoint y: 146, distance: 89.1
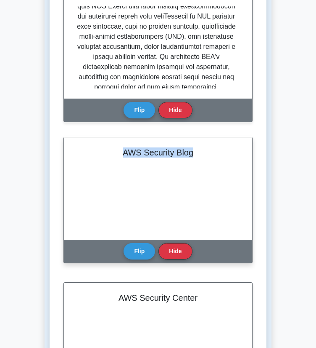
click at [202, 146] on div "AWS Security Blog" at bounding box center [158, 188] width 188 height 102
click at [135, 259] on div "Flip Hide" at bounding box center [158, 250] width 69 height 23
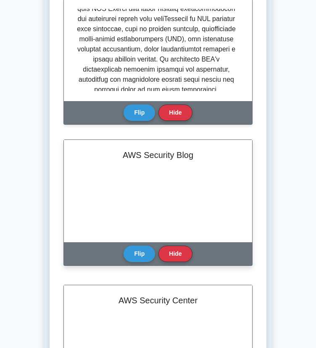
scroll to position [3039, 0]
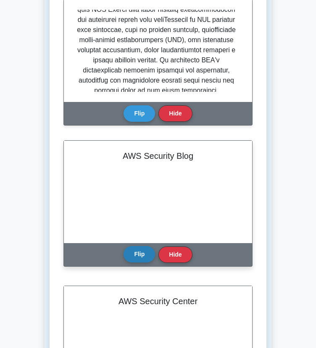
click at [138, 253] on button "Flip" at bounding box center [140, 254] width 32 height 16
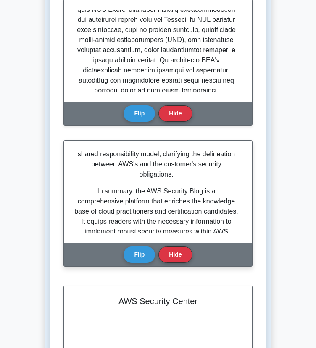
scroll to position [446, 0]
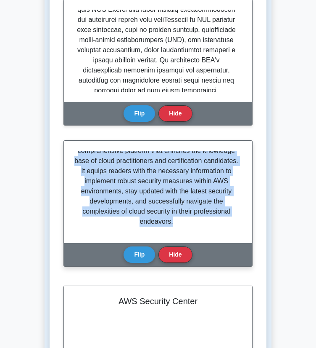
drag, startPoint x: 74, startPoint y: 153, endPoint x: 177, endPoint y: 239, distance: 134.1
click at [177, 239] on div "AWS Security Blog is an essential resource for anyone pursuing the AWS Certifie…" at bounding box center [158, 192] width 188 height 102
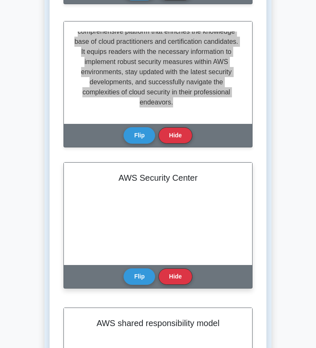
scroll to position [3162, 0]
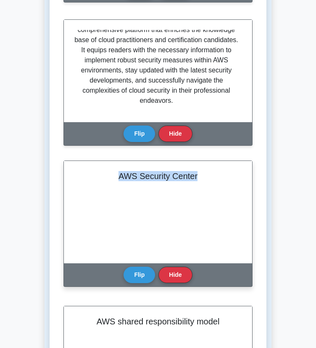
drag, startPoint x: 119, startPoint y: 176, endPoint x: 204, endPoint y: 174, distance: 84.6
click at [204, 174] on h2 "AWS Security Center" at bounding box center [158, 176] width 168 height 10
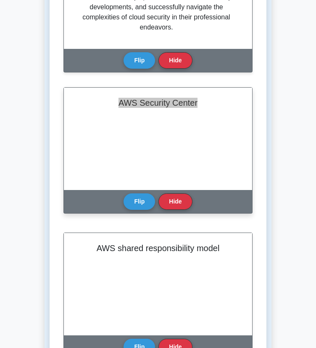
scroll to position [3236, 0]
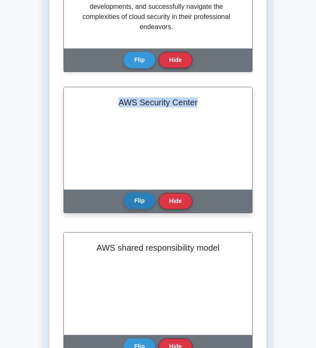
click at [138, 202] on button "Flip" at bounding box center [140, 200] width 32 height 16
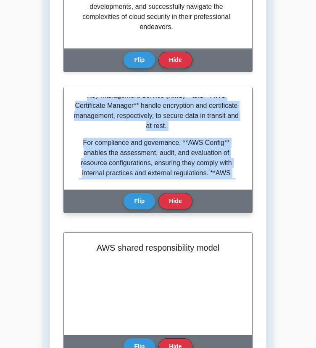
scroll to position [399, 0]
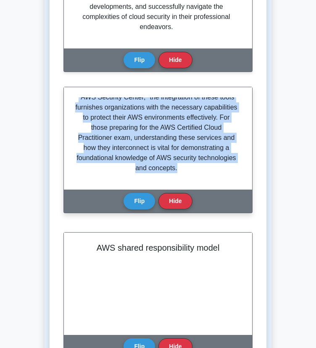
drag, startPoint x: 83, startPoint y: 102, endPoint x: 196, endPoint y: 177, distance: 136.3
click at [196, 177] on div "As of my knowledge cutoff in October 2023, AWS does not offer a service explici…" at bounding box center [158, 138] width 168 height 82
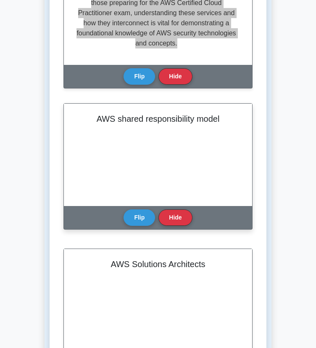
scroll to position [3378, 0]
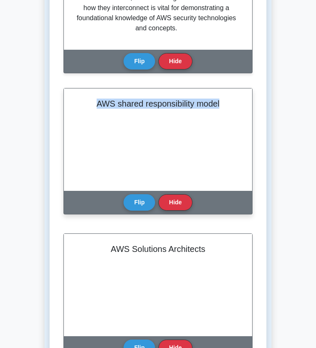
drag, startPoint x: 96, startPoint y: 105, endPoint x: 233, endPoint y: 112, distance: 138.2
click at [233, 112] on div "AWS shared responsibility model" at bounding box center [158, 139] width 188 height 102
click at [133, 205] on button "Flip" at bounding box center [140, 202] width 32 height 16
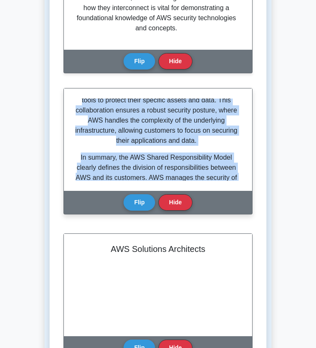
scroll to position [426, 0]
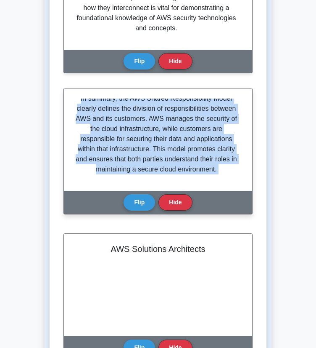
drag, startPoint x: 94, startPoint y: 101, endPoint x: 195, endPoint y: 197, distance: 139.6
click at [195, 197] on div "AWS shared responsibility model The AWS Shared Responsibility Model is a fundam…" at bounding box center [158, 151] width 189 height 126
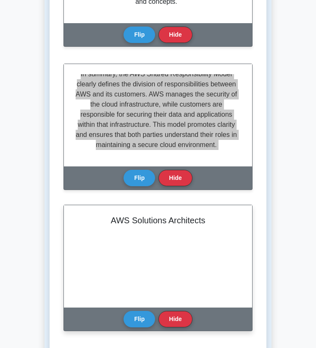
scroll to position [3398, 0]
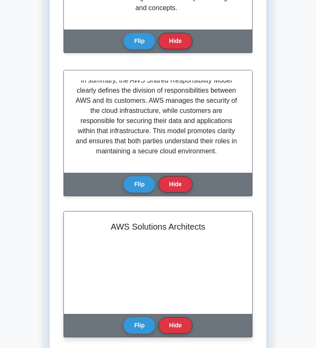
click at [196, 228] on h2 "AWS Solutions Architects" at bounding box center [158, 226] width 168 height 10
drag, startPoint x: 112, startPoint y: 226, endPoint x: 222, endPoint y: 226, distance: 109.8
click at [222, 226] on h2 "AWS Solutions Architects" at bounding box center [158, 226] width 168 height 10
click at [135, 321] on button "Flip" at bounding box center [140, 324] width 32 height 16
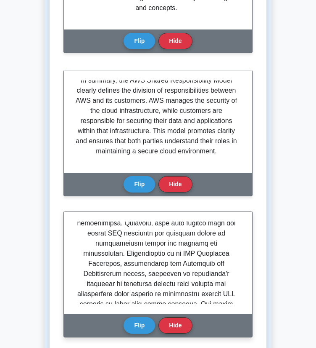
scroll to position [358, 0]
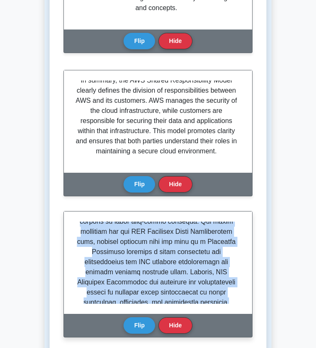
drag, startPoint x: 81, startPoint y: 226, endPoint x: 231, endPoint y: 297, distance: 165.8
click at [231, 297] on p at bounding box center [156, 85] width 165 height 444
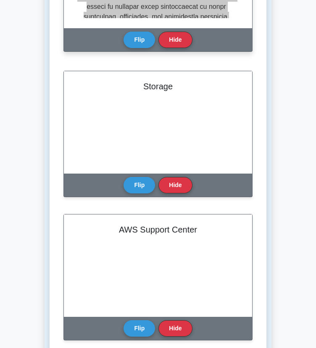
scroll to position [3683, 0]
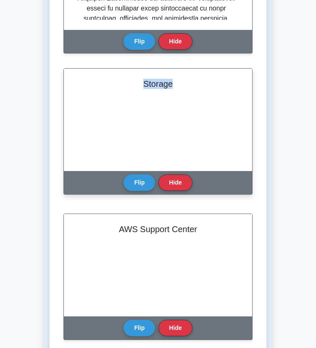
drag, startPoint x: 176, startPoint y: 83, endPoint x: 137, endPoint y: 83, distance: 39.5
click at [137, 83] on h2 "Storage" at bounding box center [158, 84] width 168 height 10
click at [132, 181] on button "Flip" at bounding box center [140, 182] width 32 height 16
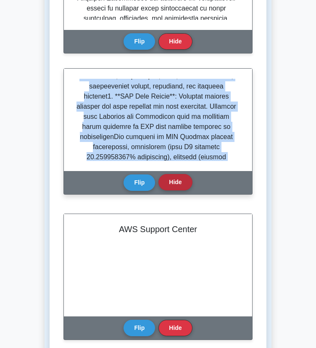
scroll to position [379, 0]
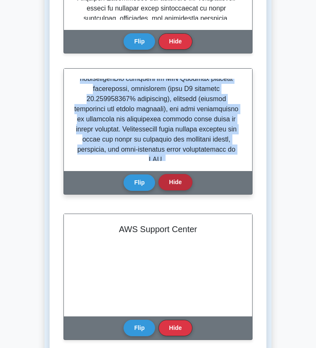
drag, startPoint x: 75, startPoint y: 82, endPoint x: 182, endPoint y: 177, distance: 142.8
click at [182, 177] on div "Storage Flip Hide" at bounding box center [158, 131] width 189 height 126
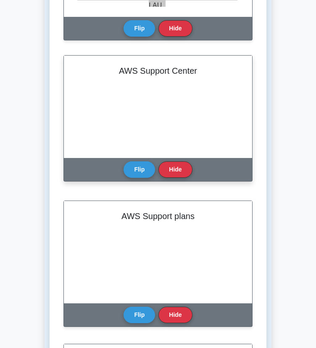
scroll to position [3840, 0]
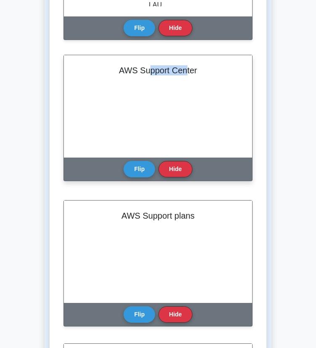
drag, startPoint x: 148, startPoint y: 74, endPoint x: 185, endPoint y: 73, distance: 37.0
click at [185, 73] on h2 "AWS Support Center" at bounding box center [158, 70] width 168 height 10
click at [118, 73] on h2 "AWS Support Center" at bounding box center [158, 70] width 168 height 10
drag, startPoint x: 118, startPoint y: 73, endPoint x: 224, endPoint y: 73, distance: 106.0
click at [224, 73] on h2 "AWS Support Center" at bounding box center [158, 70] width 168 height 10
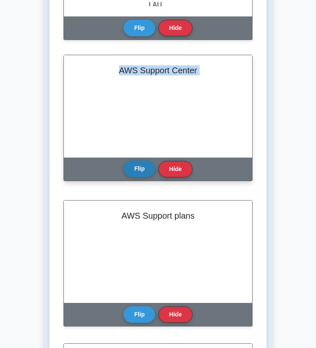
click at [139, 164] on button "Flip" at bounding box center [140, 168] width 32 height 16
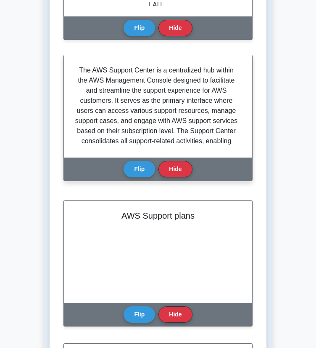
click at [117, 106] on p "The AWS Support Center is a centralized hub within the AWS Management Console d…" at bounding box center [156, 110] width 165 height 91
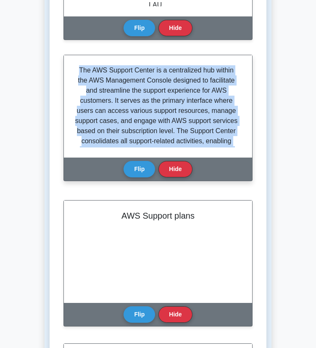
click at [117, 106] on p "The AWS Support Center is a centralized hub within the AWS Management Console d…" at bounding box center [156, 110] width 165 height 91
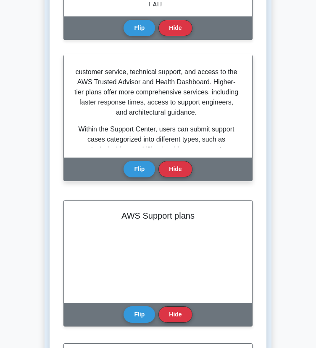
scroll to position [136, 0]
click at [117, 106] on p "AWS offers multiple support plans tailored to different needs and budgets, incl…" at bounding box center [156, 72] width 165 height 91
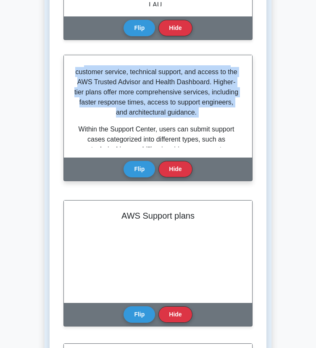
click at [117, 106] on p "AWS offers multiple support plans tailored to different needs and budgets, incl…" at bounding box center [156, 72] width 165 height 91
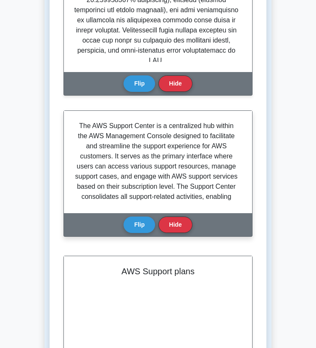
scroll to position [3773, 0]
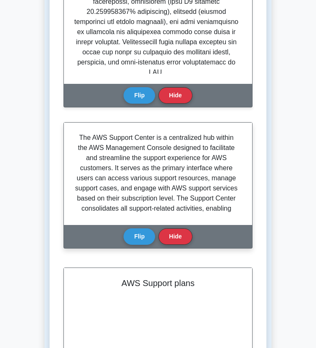
drag, startPoint x: 128, startPoint y: 171, endPoint x: 84, endPoint y: 155, distance: 46.8
click at [84, 155] on p "The AWS Support Center is a centralized hub within the AWS Management Console d…" at bounding box center [156, 178] width 165 height 91
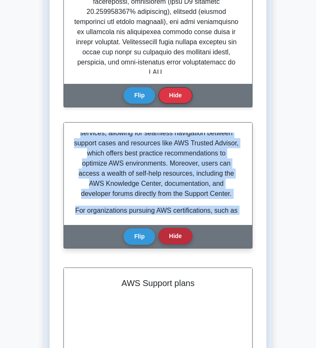
scroll to position [416, 0]
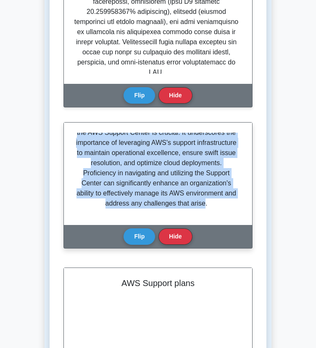
drag, startPoint x: 78, startPoint y: 138, endPoint x: 202, endPoint y: 210, distance: 143.7
click at [202, 210] on div "The AWS Support Center is a centralized hub within the AWS Management Console d…" at bounding box center [158, 174] width 168 height 82
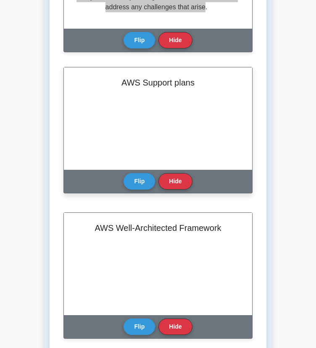
scroll to position [3970, 0]
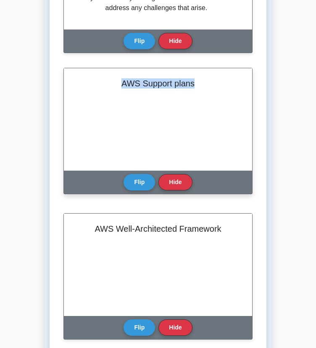
drag, startPoint x: 123, startPoint y: 83, endPoint x: 209, endPoint y: 90, distance: 86.1
click at [209, 90] on div "AWS Support plans" at bounding box center [158, 119] width 188 height 102
click at [136, 183] on button "Flip" at bounding box center [140, 181] width 32 height 16
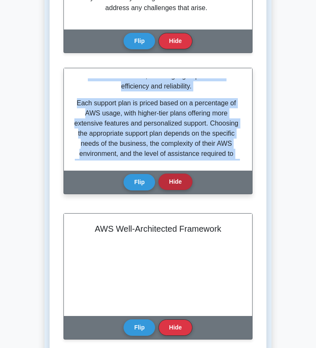
scroll to position [406, 0]
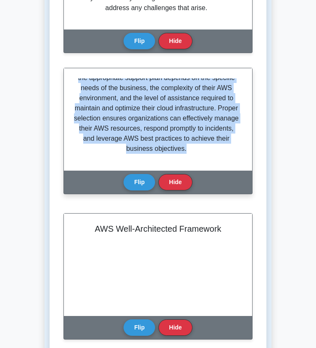
drag, startPoint x: 83, startPoint y: 82, endPoint x: 227, endPoint y: 164, distance: 165.8
click at [227, 164] on div "AWS offers four primary support plans to cater to diverse customer needs: Basic…" at bounding box center [158, 119] width 188 height 102
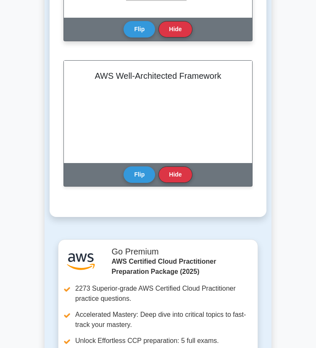
scroll to position [4125, 0]
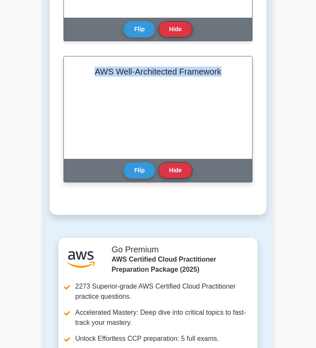
drag, startPoint x: 93, startPoint y: 72, endPoint x: 242, endPoint y: 88, distance: 149.8
click at [242, 88] on div "AWS Well-Architected Framework" at bounding box center [158, 107] width 188 height 102
click at [143, 167] on button "Flip" at bounding box center [140, 170] width 32 height 16
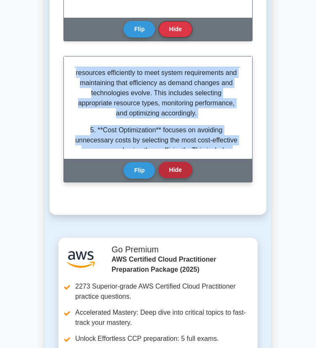
scroll to position [449, 0]
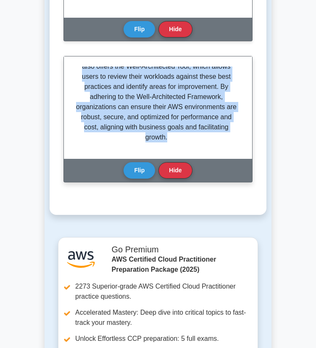
drag, startPoint x: 77, startPoint y: 71, endPoint x: 193, endPoint y: 156, distance: 143.6
click at [193, 156] on div "The AWS Well-Architected Framework is a structured set of best practices and gu…" at bounding box center [158, 107] width 188 height 102
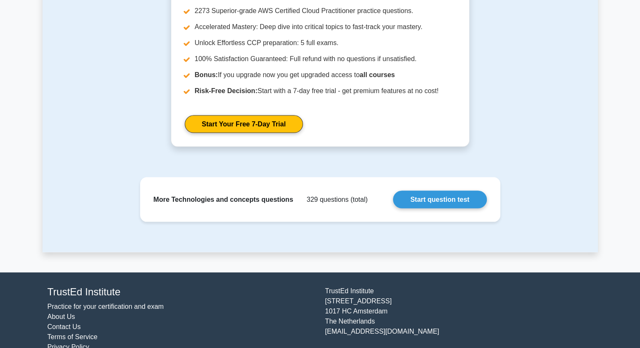
scroll to position [574, 0]
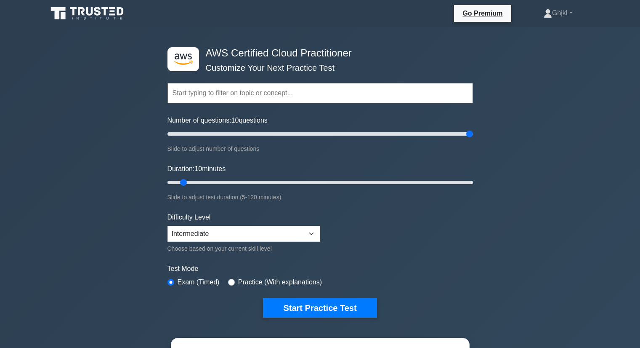
select select "intermediate"
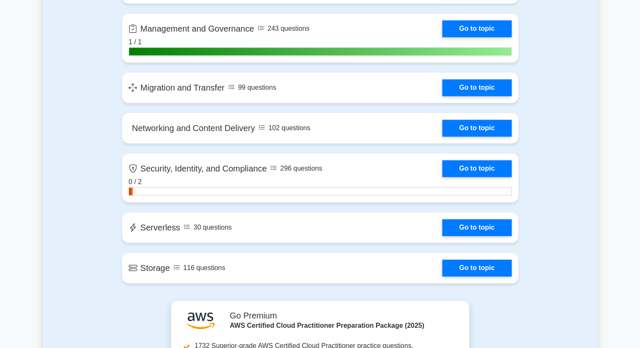
scroll to position [1247, 0]
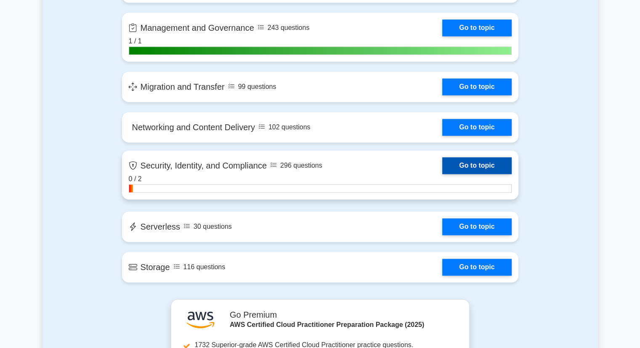
click at [442, 164] on link "Go to topic" at bounding box center [476, 165] width 69 height 17
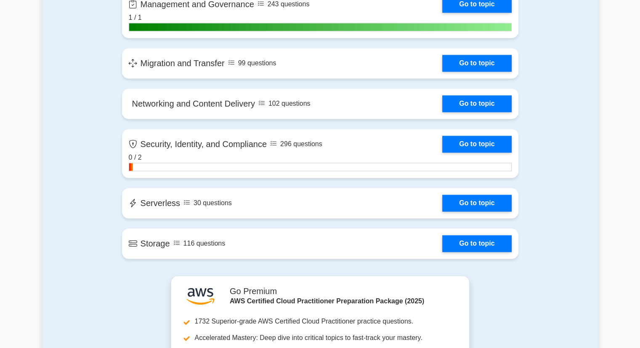
scroll to position [1272, 0]
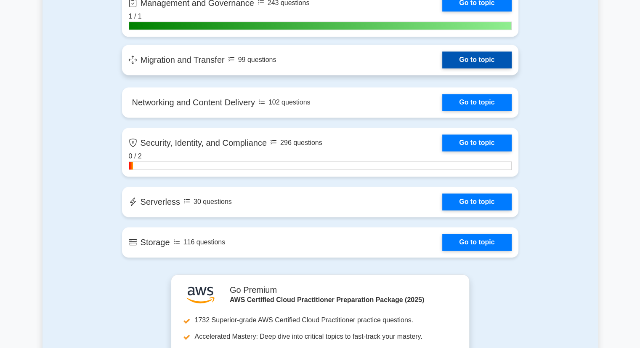
click at [485, 63] on link "Go to topic" at bounding box center [476, 59] width 69 height 17
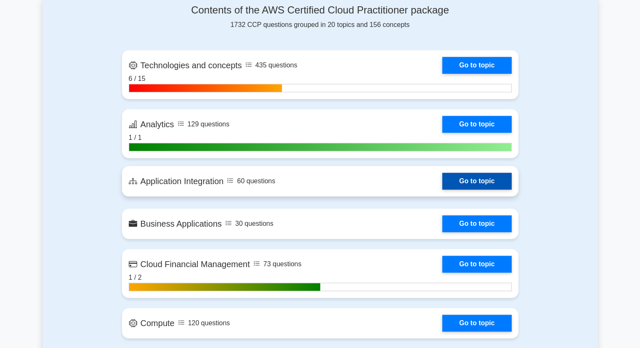
scroll to position [552, 0]
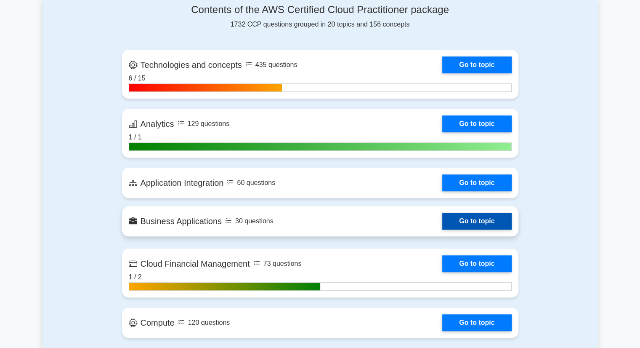
click at [442, 224] on link "Go to topic" at bounding box center [476, 220] width 69 height 17
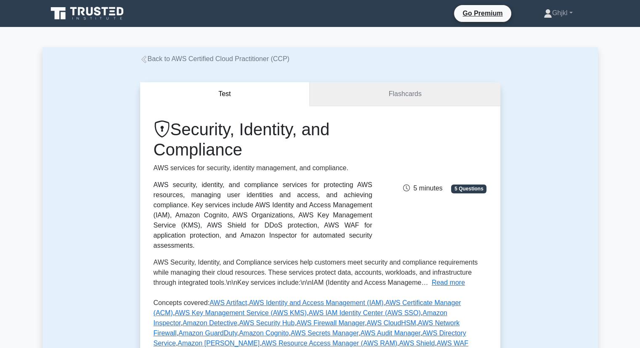
click at [379, 96] on link "Flashcards" at bounding box center [405, 94] width 190 height 24
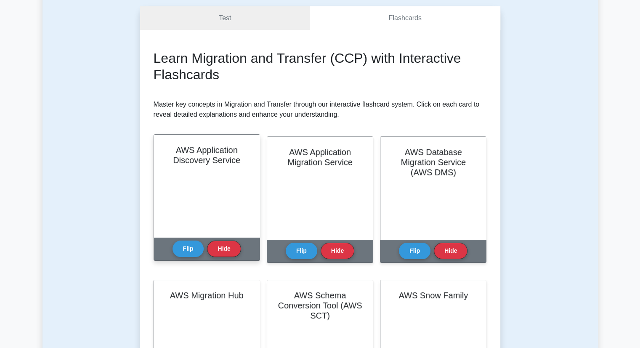
scroll to position [72, 0]
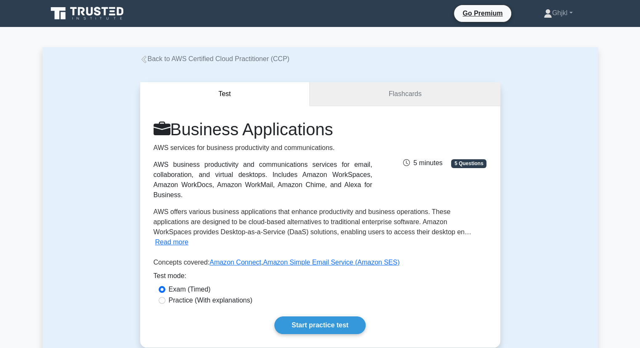
click at [409, 93] on link "Flashcards" at bounding box center [405, 94] width 190 height 24
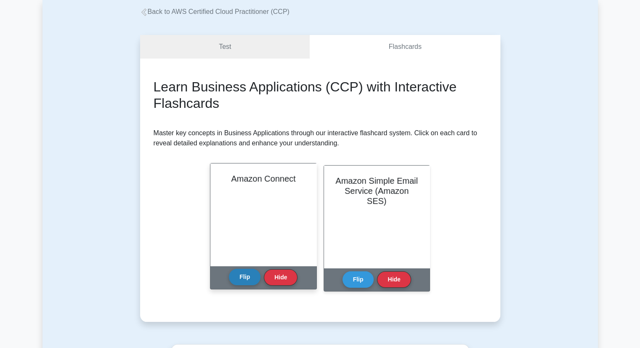
click at [249, 275] on button "Flip" at bounding box center [245, 276] width 32 height 16
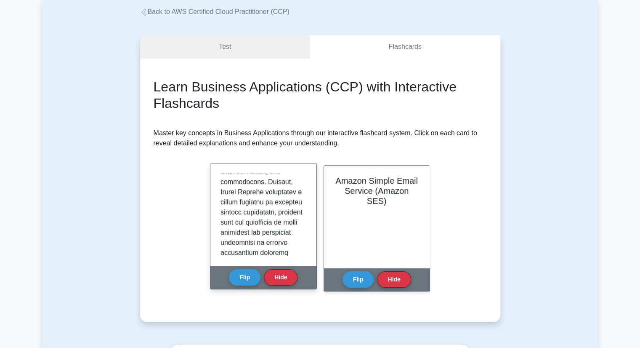
scroll to position [924, 0]
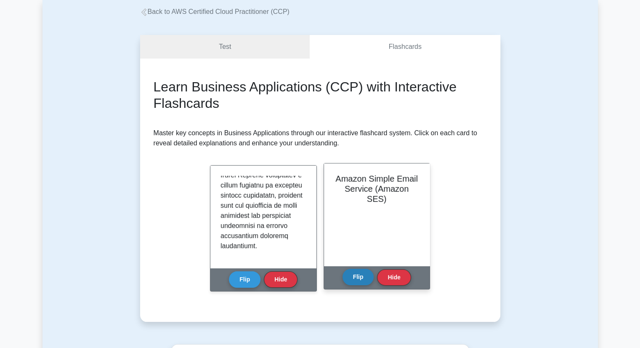
click at [361, 279] on button "Flip" at bounding box center [358, 276] width 32 height 16
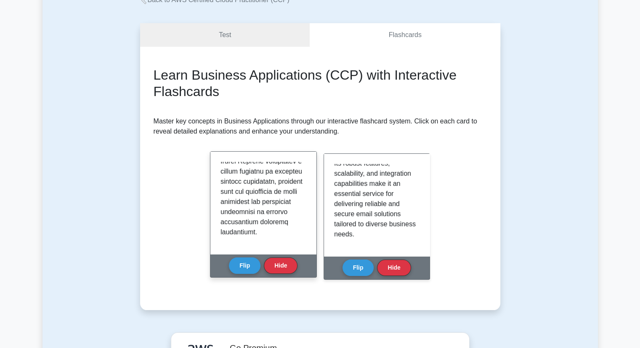
scroll to position [61, 0]
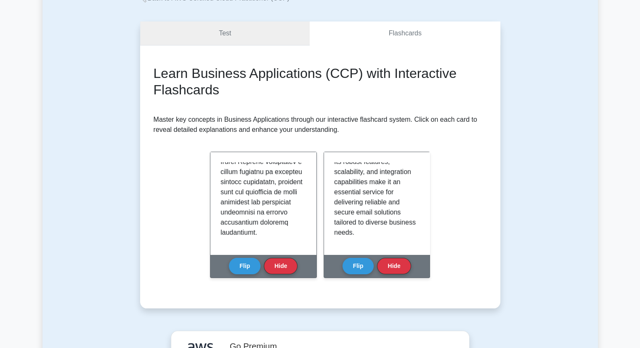
click at [223, 33] on link "Test" at bounding box center [225, 33] width 170 height 24
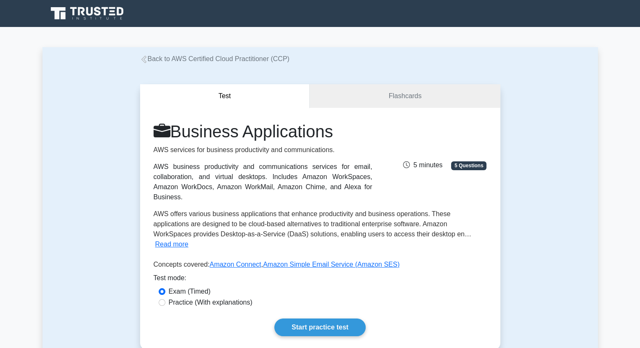
click at [220, 27] on nav at bounding box center [320, 13] width 640 height 27
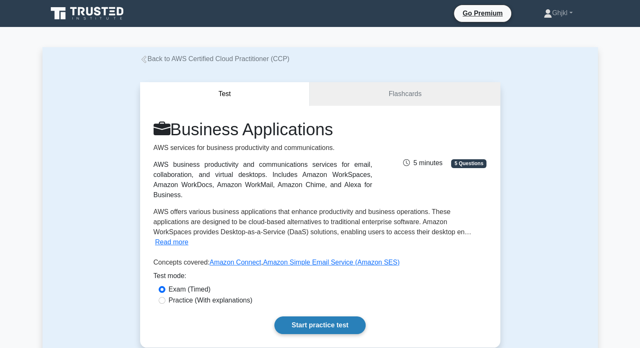
click at [324, 316] on link "Start practice test" at bounding box center [319, 325] width 91 height 18
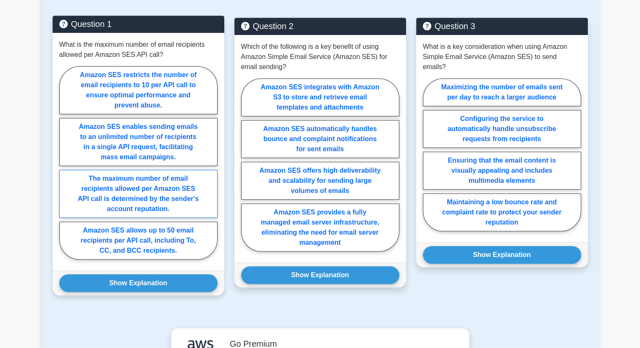
scroll to position [434, 0]
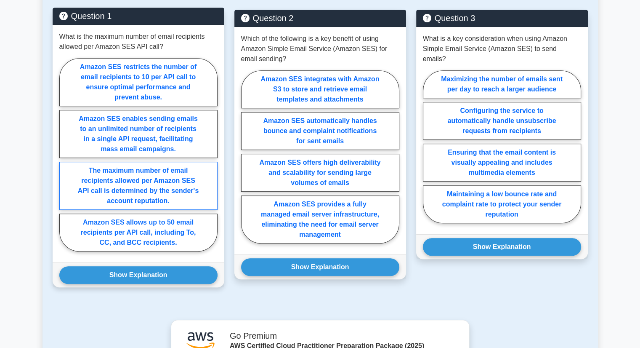
click at [155, 162] on label "The maximum number of email recipients allowed per Amazon SES API call is deter…" at bounding box center [138, 186] width 158 height 48
click at [65, 158] on input "The maximum number of email recipients allowed per Amazon SES API call is deter…" at bounding box center [61, 156] width 5 height 5
radio input "true"
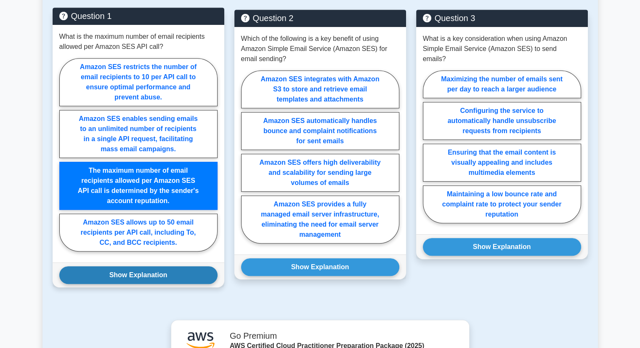
click at [126, 266] on button "Show Explanation" at bounding box center [138, 275] width 158 height 18
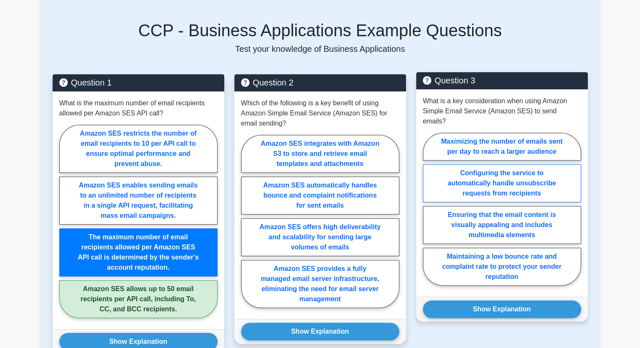
scroll to position [365, 0]
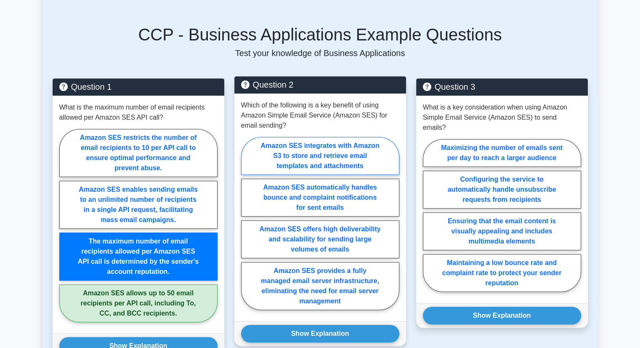
click at [296, 140] on label "Amazon SES integrates with Amazon S3 to store and retrieve email templates and …" at bounding box center [320, 156] width 158 height 38
click at [247, 223] on input "Amazon SES integrates with Amazon S3 to store and retrieve email templates and …" at bounding box center [243, 225] width 5 height 5
radio input "true"
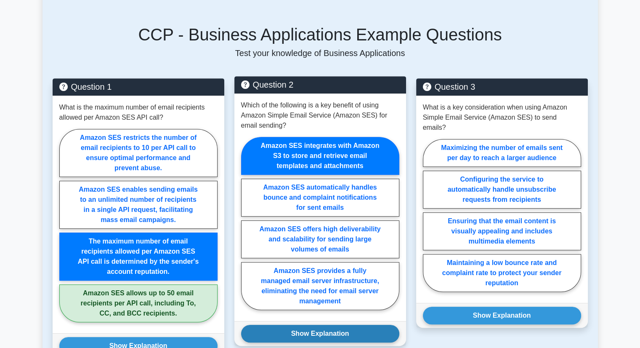
click at [284, 324] on button "Show Explanation" at bounding box center [320, 333] width 158 height 18
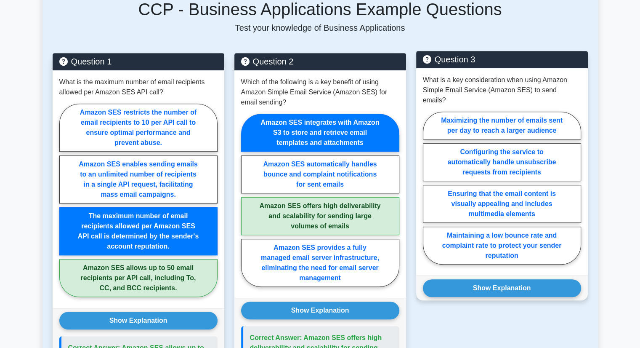
scroll to position [390, 0]
click at [499, 111] on label "Maximizing the number of emails sent per day to reach a larger audience" at bounding box center [502, 125] width 158 height 28
click at [428, 188] on input "Maximizing the number of emails sent per day to reach a larger audience" at bounding box center [425, 190] width 5 height 5
radio input "true"
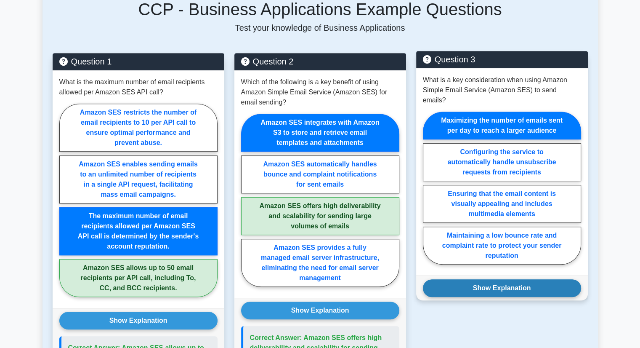
click at [464, 279] on button "Show Explanation" at bounding box center [502, 288] width 158 height 18
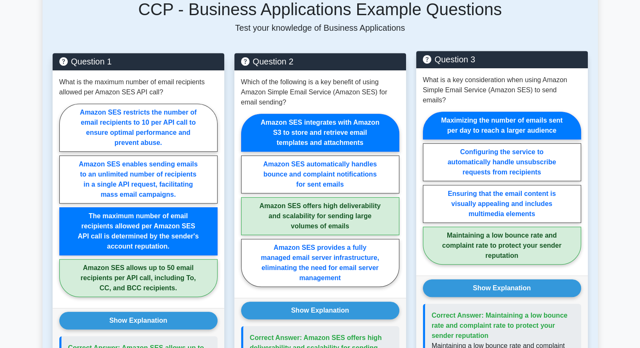
click at [493, 226] on label "Maintaining a low bounce rate and complaint rate to protect your sender reputat…" at bounding box center [502, 245] width 158 height 38
click at [428, 193] on input "Maintaining a low bounce rate and complaint rate to protect your sender reputat…" at bounding box center [425, 190] width 5 height 5
radio input "true"
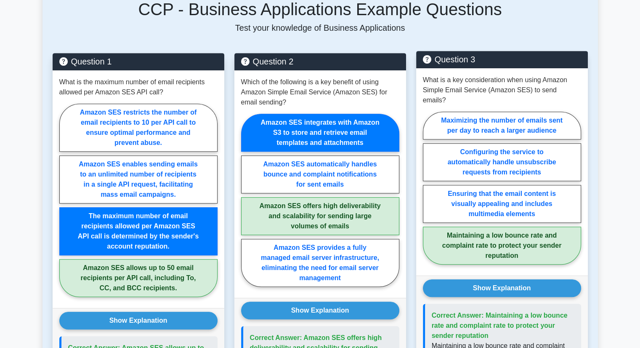
click at [493, 226] on label "Maintaining a low bounce rate and complaint rate to protect your sender reputat…" at bounding box center [502, 245] width 158 height 38
click at [428, 193] on input "Maintaining a low bounce rate and complaint rate to protect your sender reputat…" at bounding box center [425, 190] width 5 height 5
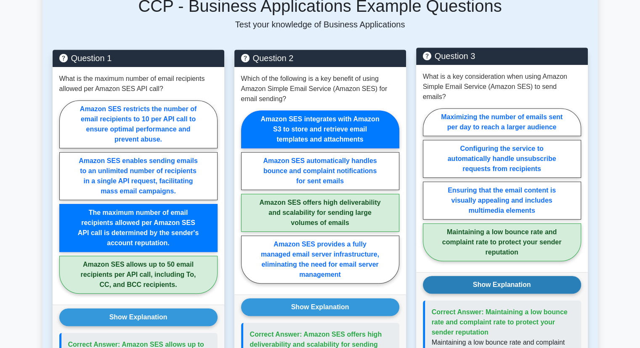
scroll to position [365, 0]
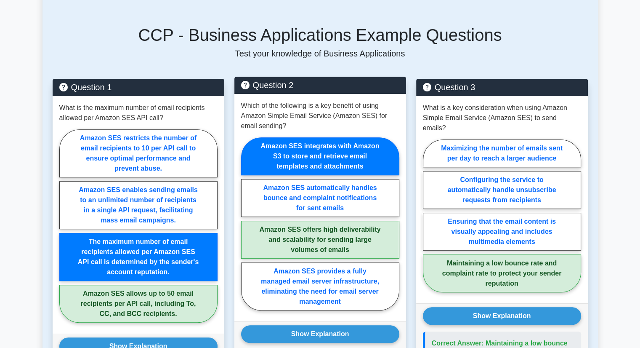
click at [358, 220] on label "Amazon SES offers high deliverability and scalability for sending large volumes…" at bounding box center [320, 239] width 158 height 38
click at [247, 223] on input "Amazon SES offers high deliverability and scalability for sending large volumes…" at bounding box center [243, 225] width 5 height 5
radio input "true"
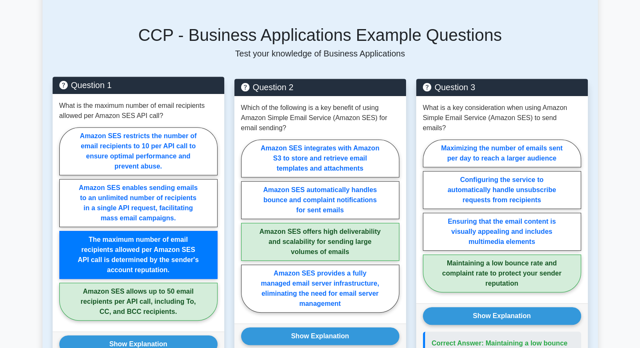
click at [149, 282] on label "Amazon SES allows up to 50 email recipients per API call, including To, CC, and…" at bounding box center [138, 301] width 158 height 38
click at [65, 229] on input "Amazon SES allows up to 50 email recipients per API call, including To, CC, and…" at bounding box center [61, 225] width 5 height 5
radio input "true"
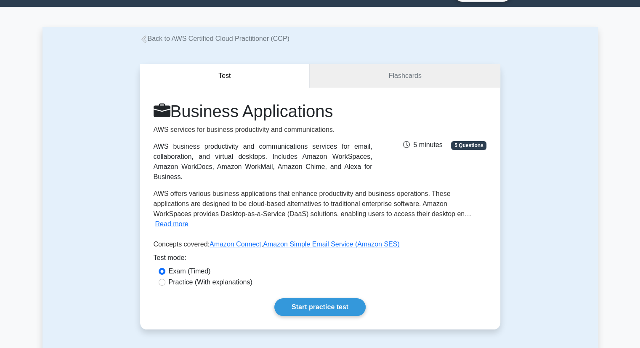
scroll to position [0, 0]
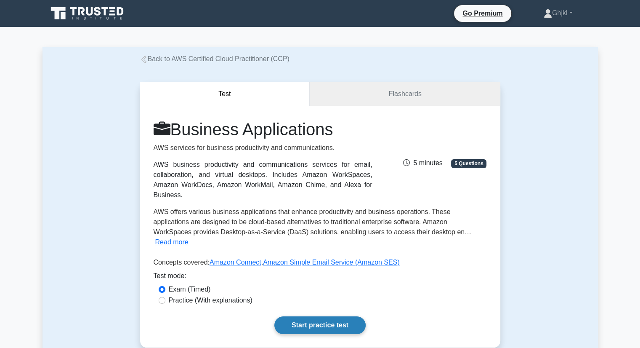
click at [299, 316] on link "Start practice test" at bounding box center [319, 325] width 91 height 18
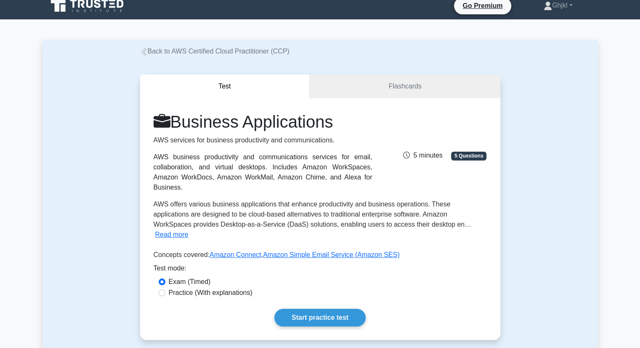
scroll to position [7, 0]
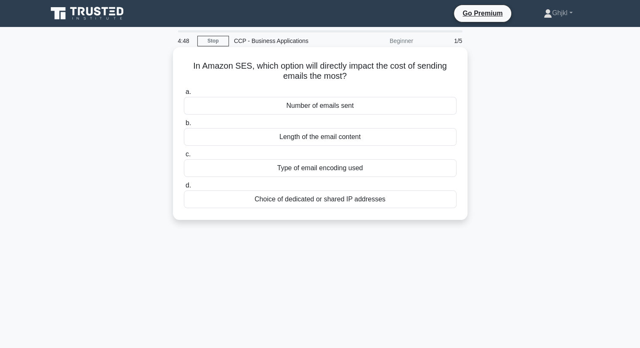
click at [308, 106] on div "Number of emails sent" at bounding box center [320, 106] width 273 height 18
click at [184, 95] on input "a. Number of emails sent" at bounding box center [184, 91] width 0 height 5
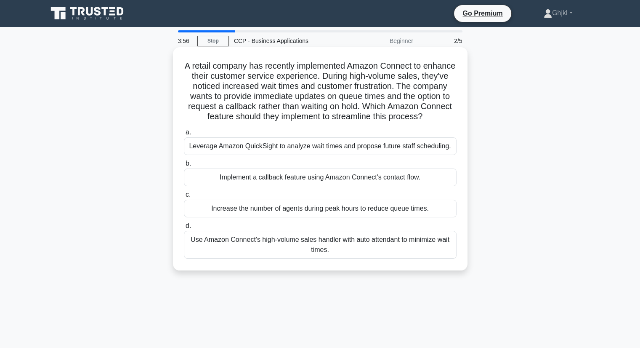
click at [305, 155] on div "Leverage Amazon QuickSight to analyze wait times and propose future staff sched…" at bounding box center [320, 146] width 273 height 18
click at [184, 135] on input "a. Leverage Amazon QuickSight to analyze wait times and propose future staff sc…" at bounding box center [184, 132] width 0 height 5
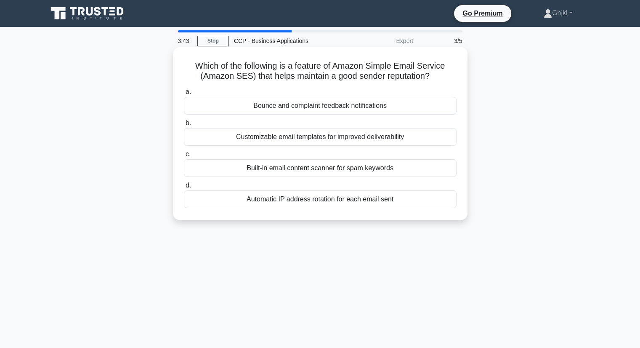
click at [300, 170] on div "Built-in email content scanner for spam keywords" at bounding box center [320, 168] width 273 height 18
click at [184, 157] on input "c. Built-in email content scanner for spam keywords" at bounding box center [184, 153] width 0 height 5
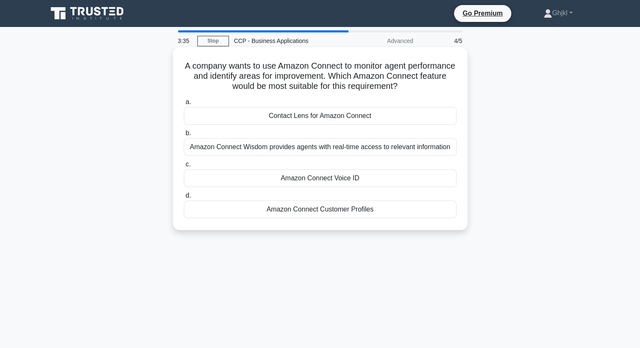
click at [317, 179] on div "Amazon Connect Voice ID" at bounding box center [320, 178] width 273 height 18
click at [184, 167] on input "c. Amazon Connect Voice ID" at bounding box center [184, 164] width 0 height 5
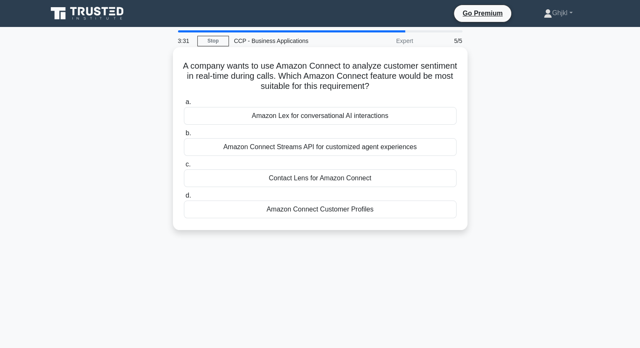
click at [303, 149] on div "Amazon Connect Streams API for customized agent experiences" at bounding box center [320, 147] width 273 height 18
click at [184, 136] on input "b. Amazon Connect Streams API for customized agent experiences" at bounding box center [184, 132] width 0 height 5
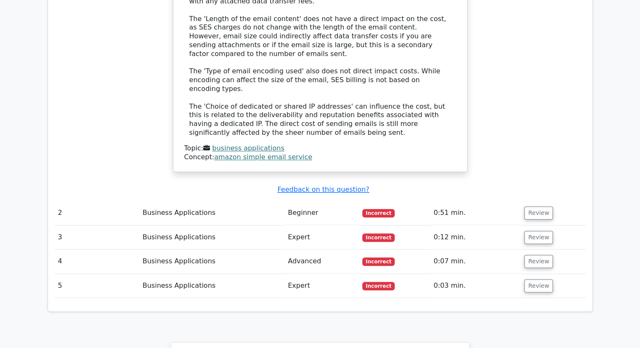
scroll to position [894, 0]
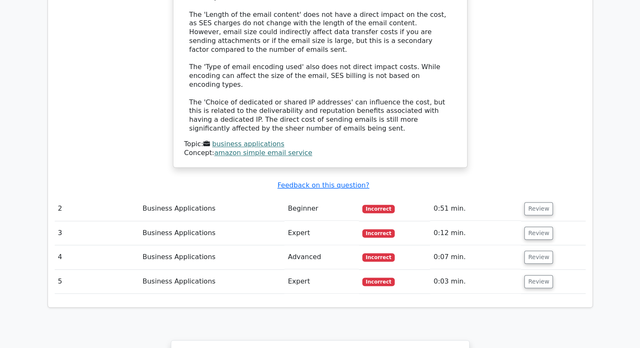
click at [201, 269] on td "Business Applications" at bounding box center [211, 281] width 145 height 24
click at [528, 275] on button "Review" at bounding box center [538, 281] width 29 height 13
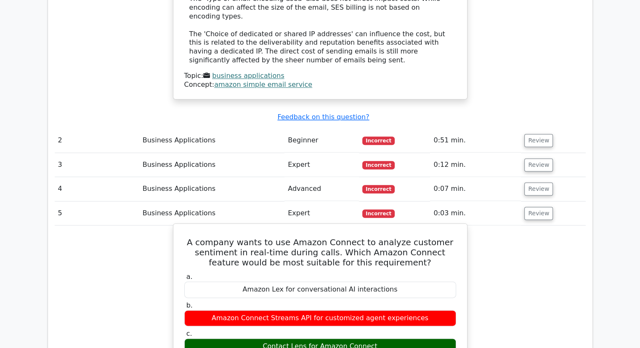
scroll to position [961, 0]
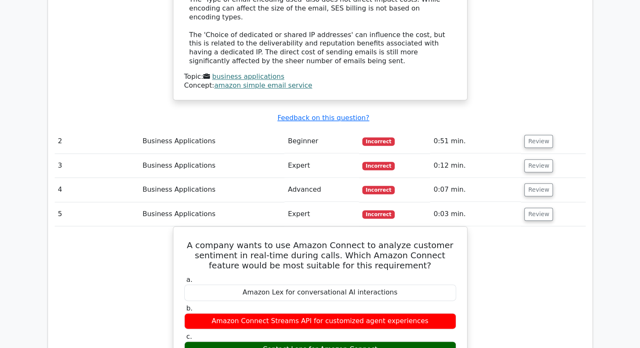
click at [522, 202] on td "Review" at bounding box center [553, 214] width 64 height 24
click at [532, 159] on button "Review" at bounding box center [538, 165] width 29 height 13
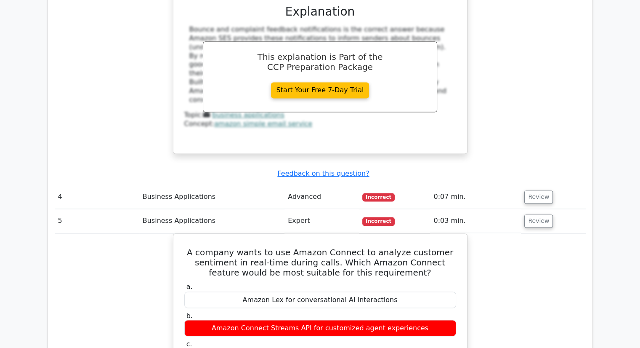
scroll to position [1304, 0]
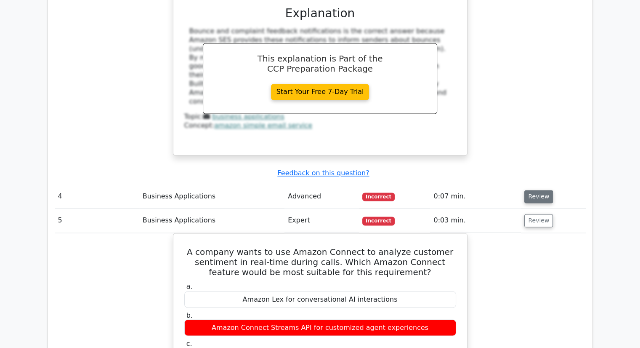
click at [525, 190] on button "Review" at bounding box center [538, 196] width 29 height 13
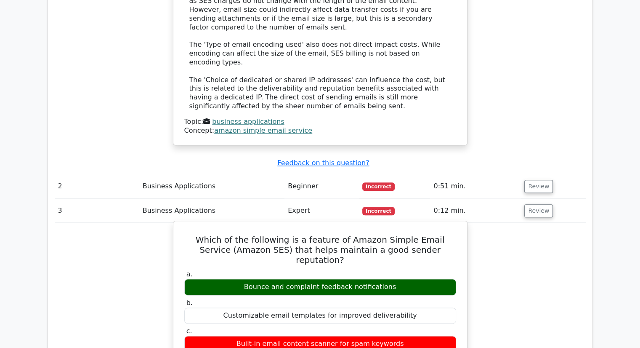
scroll to position [918, 0]
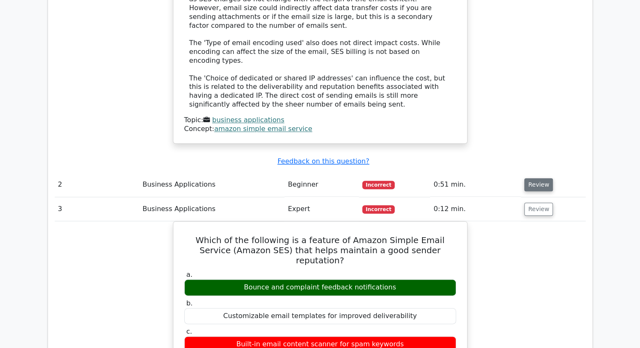
click at [536, 178] on button "Review" at bounding box center [538, 184] width 29 height 13
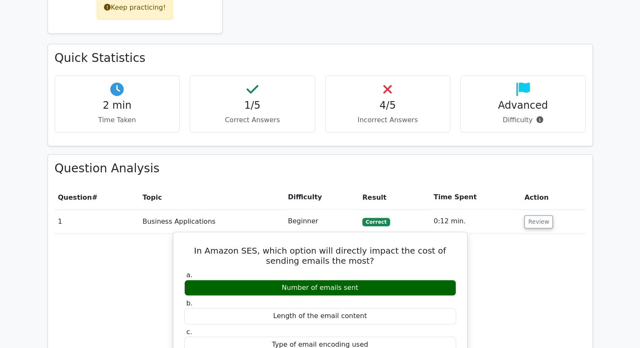
scroll to position [442, 0]
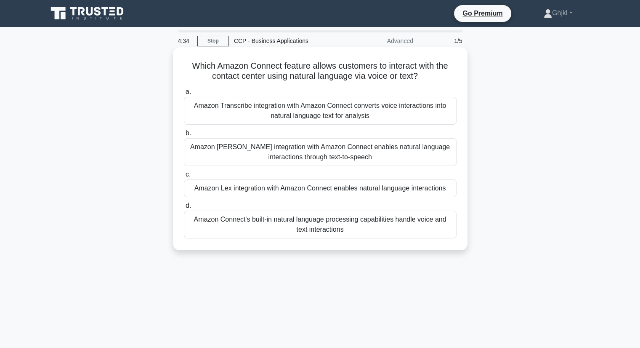
click at [311, 118] on div "Amazon Transcribe integration with Amazon Connect converts voice interactions i…" at bounding box center [320, 111] width 273 height 28
click at [184, 95] on input "a. Amazon Transcribe integration with Amazon Connect converts voice interaction…" at bounding box center [184, 91] width 0 height 5
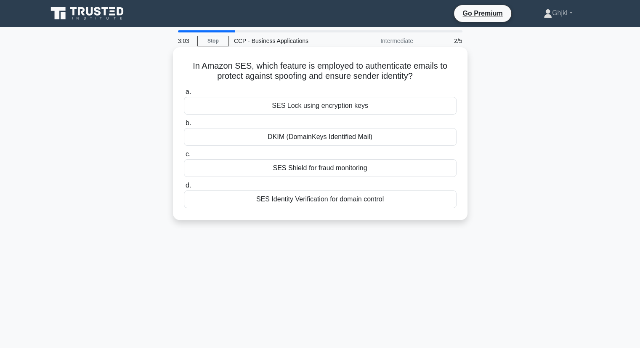
click at [295, 109] on div "SES Lock using encryption keys" at bounding box center [320, 106] width 273 height 18
click at [184, 95] on input "a. SES Lock using encryption keys" at bounding box center [184, 91] width 0 height 5
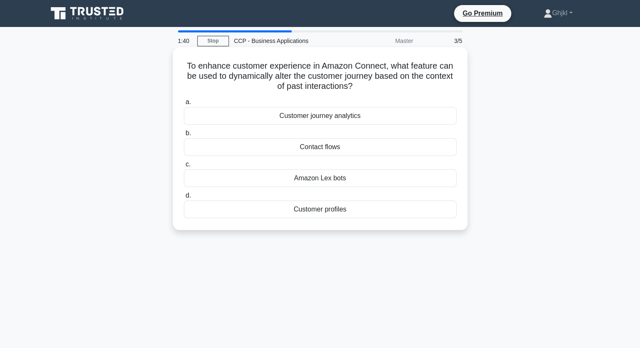
click at [321, 119] on div "Customer journey analytics" at bounding box center [320, 116] width 273 height 18
click at [184, 105] on input "a. Customer journey analytics" at bounding box center [184, 101] width 0 height 5
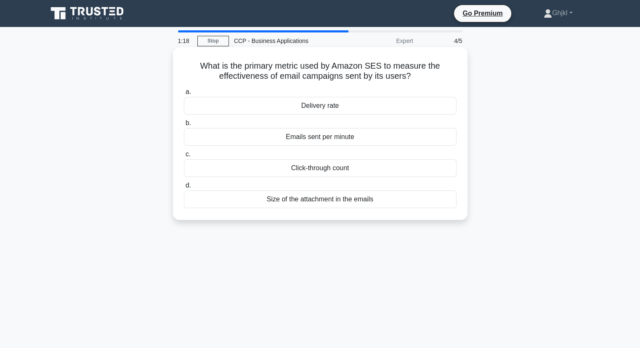
click at [298, 199] on div "Size of the attachment in the emails" at bounding box center [320, 199] width 273 height 18
click at [184, 188] on input "d. Size of the attachment in the emails" at bounding box center [184, 185] width 0 height 5
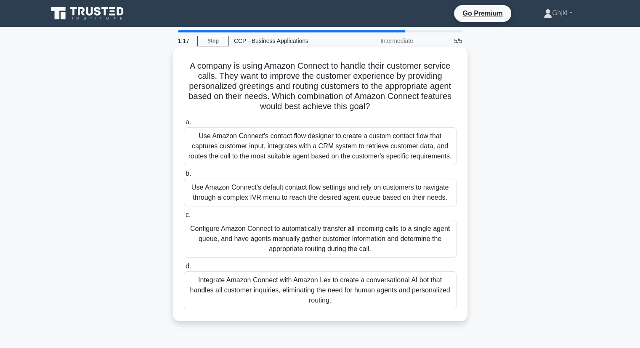
click at [271, 188] on div "Use Amazon Connect's default contact flow settings and rely on customers to nav…" at bounding box center [320, 192] width 273 height 28
click at [184, 176] on input "b. Use Amazon Connect's default contact flow settings and rely on customers to …" at bounding box center [184, 173] width 0 height 5
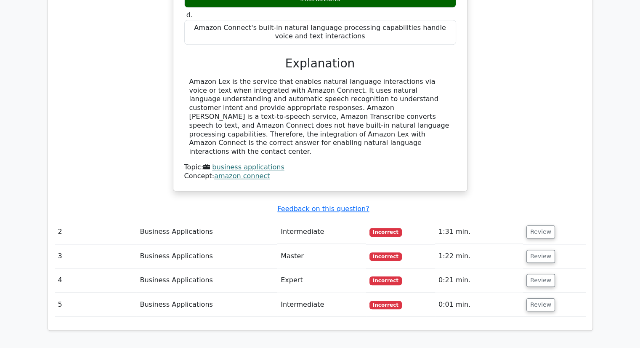
scroll to position [870, 0]
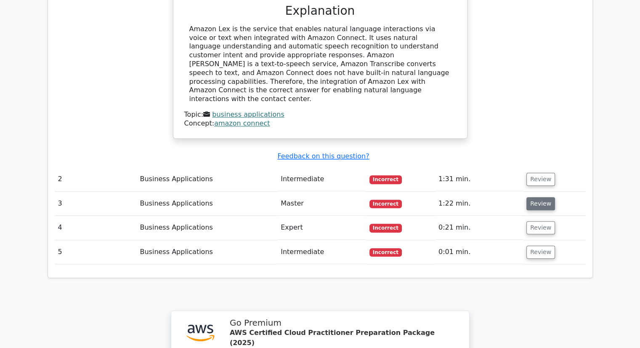
click at [545, 197] on button "Review" at bounding box center [540, 203] width 29 height 13
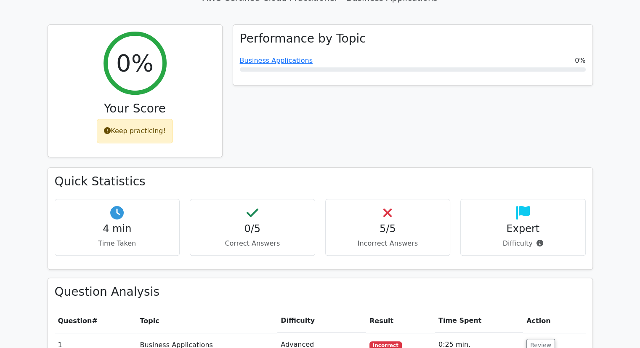
scroll to position [320, 0]
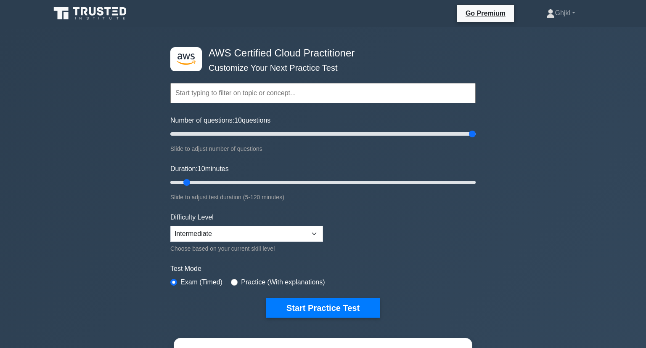
select select "intermediate"
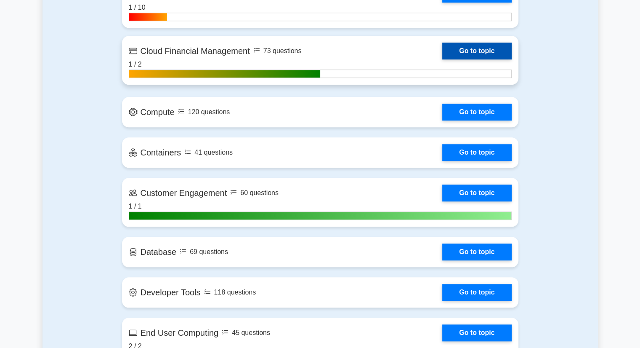
scroll to position [823, 0]
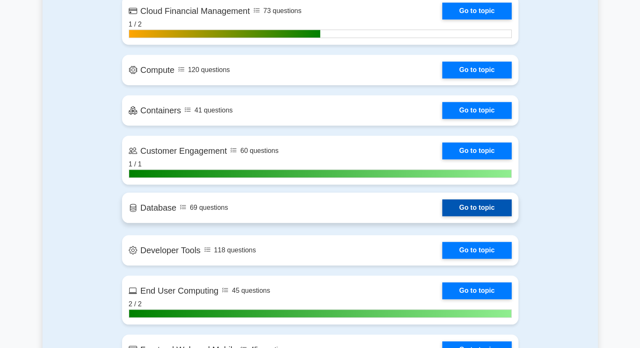
click at [472, 207] on link "Go to topic" at bounding box center [476, 207] width 69 height 17
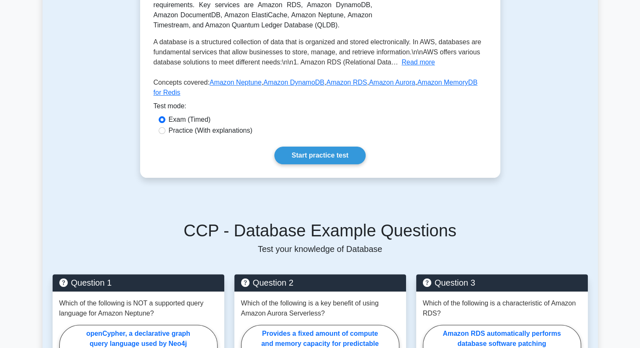
scroll to position [198, 0]
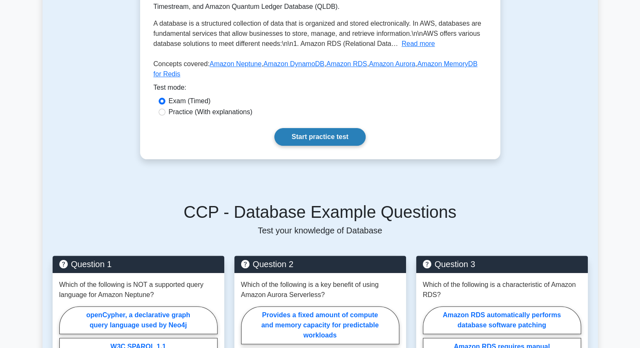
click at [313, 140] on link "Start practice test" at bounding box center [319, 137] width 91 height 18
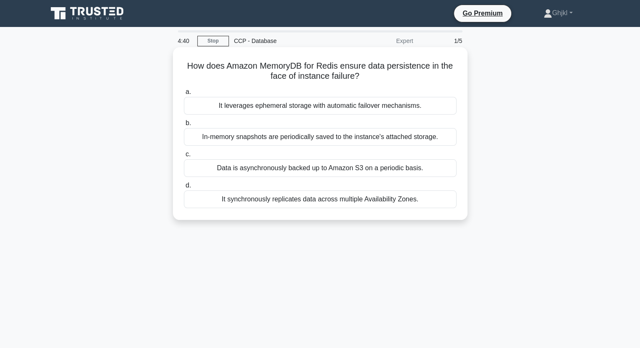
click at [266, 169] on div "Data is asynchronously backed up to Amazon S3 on a periodic basis." at bounding box center [320, 168] width 273 height 18
click at [184, 157] on input "c. Data is asynchronously backed up to Amazon S3 on a periodic basis." at bounding box center [184, 153] width 0 height 5
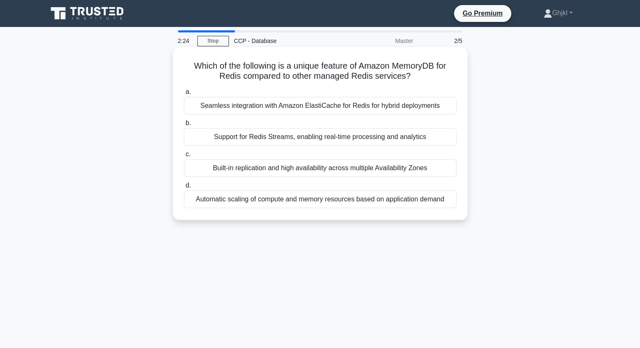
click at [453, 108] on div "Seamless integration with Amazon ElastiCache for Redis for hybrid deployments" at bounding box center [320, 106] width 273 height 18
click at [184, 95] on input "a. Seamless integration with Amazon ElastiCache for Redis for hybrid deployments" at bounding box center [184, 91] width 0 height 5
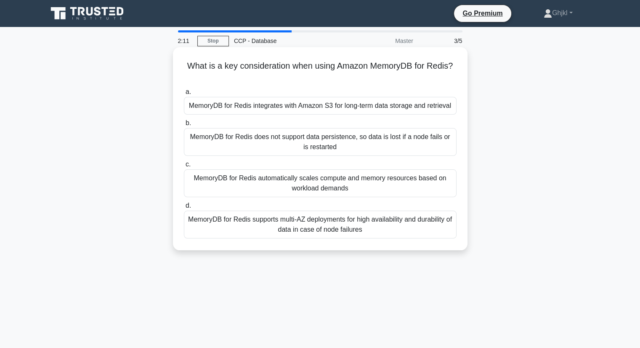
click at [260, 111] on div "MemoryDB for Redis integrates with Amazon S3 for long-term data storage and ret…" at bounding box center [320, 106] width 273 height 18
click at [184, 95] on input "a. MemoryDB for Redis integrates with Amazon S3 for long-term data storage and …" at bounding box center [184, 91] width 0 height 5
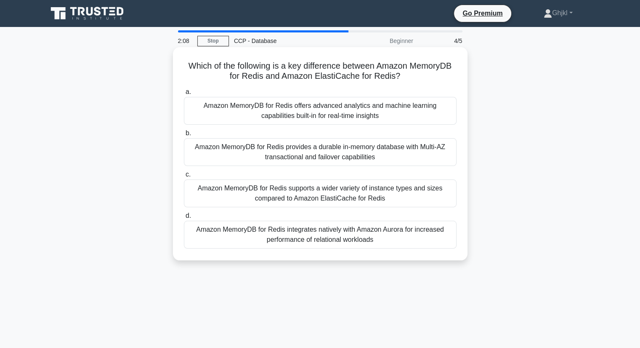
click at [254, 150] on div "Amazon MemoryDB for Redis provides a durable in-memory database with Multi-AZ t…" at bounding box center [320, 152] width 273 height 28
click at [184, 136] on input "b. Amazon MemoryDB for Redis provides a durable in-memory database with Multi-A…" at bounding box center [184, 132] width 0 height 5
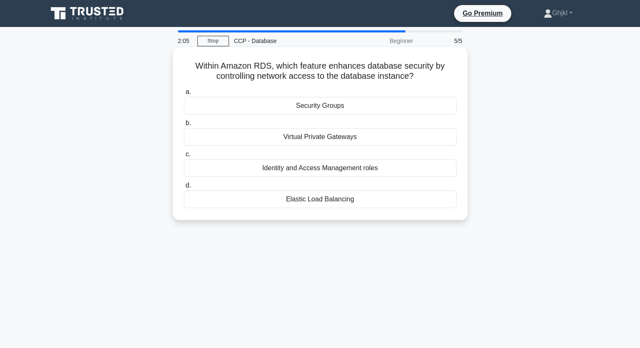
click at [303, 137] on div "Virtual Private Gateways" at bounding box center [320, 137] width 273 height 18
click at [184, 126] on input "b. Virtual Private Gateways" at bounding box center [184, 122] width 0 height 5
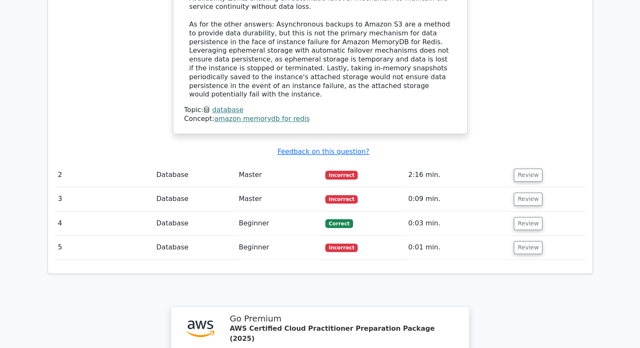
scroll to position [910, 0]
click at [242, 162] on td "Master" at bounding box center [278, 174] width 87 height 24
click at [505, 162] on td "2:16 min." at bounding box center [458, 174] width 106 height 24
click at [521, 168] on button "Review" at bounding box center [528, 174] width 29 height 13
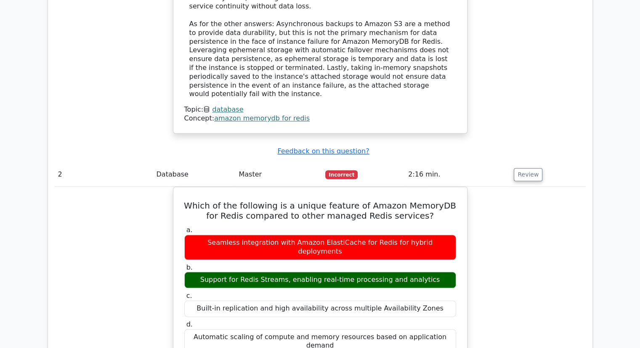
click at [526, 186] on div "Which of the following is a unique feature of Amazon MemoryDB for Redis compare…" at bounding box center [320, 343] width 531 height 315
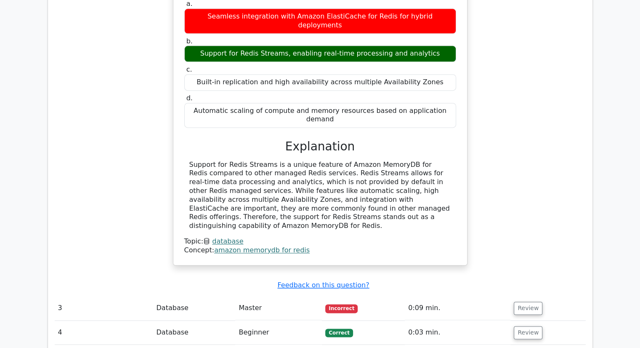
scroll to position [1213, 0]
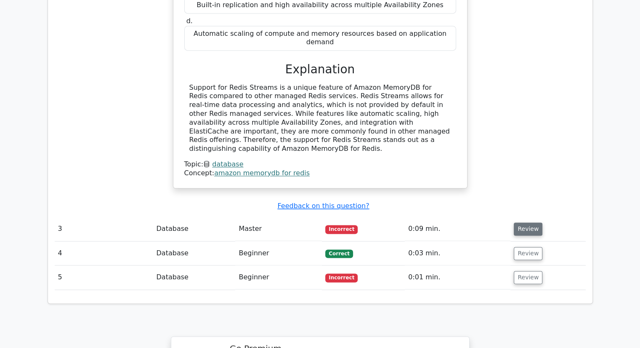
click at [523, 222] on button "Review" at bounding box center [528, 228] width 29 height 13
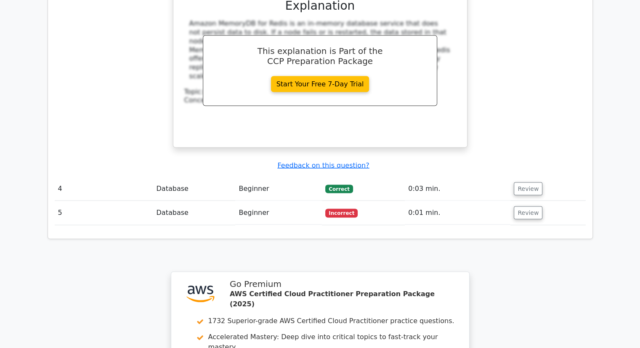
scroll to position [1653, 0]
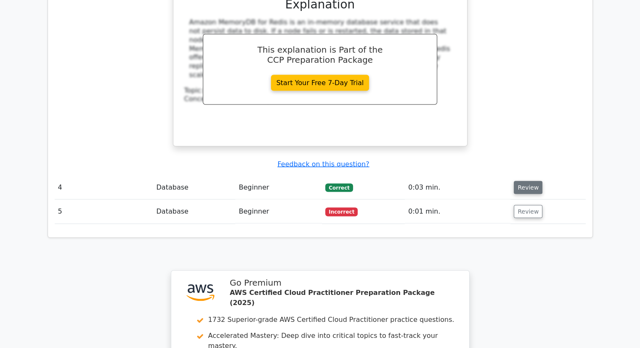
click at [523, 181] on button "Review" at bounding box center [528, 187] width 29 height 13
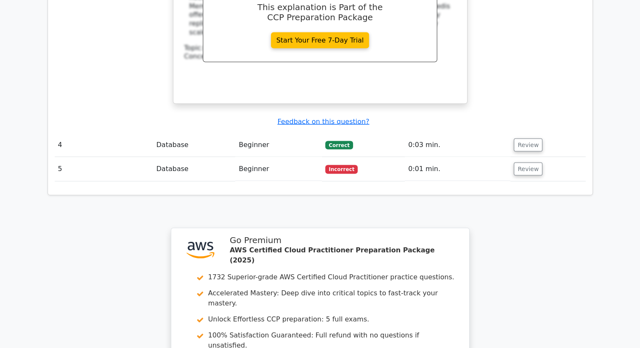
scroll to position [1696, 0]
click at [525, 162] on button "Review" at bounding box center [528, 168] width 29 height 13
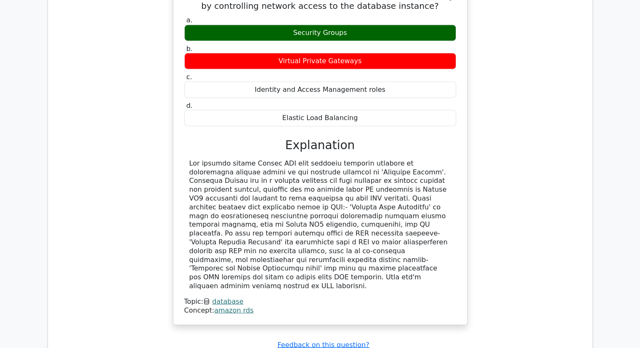
scroll to position [2186, 0]
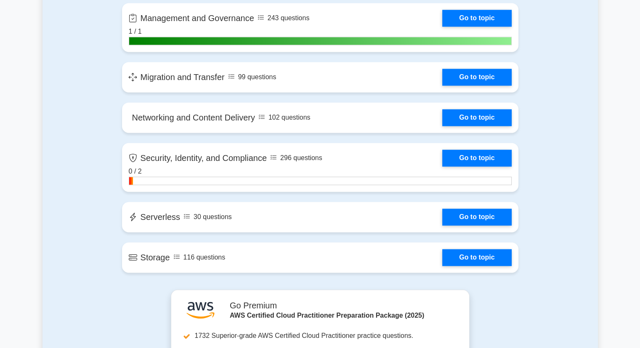
scroll to position [1295, 0]
